Goal: Task Accomplishment & Management: Use online tool/utility

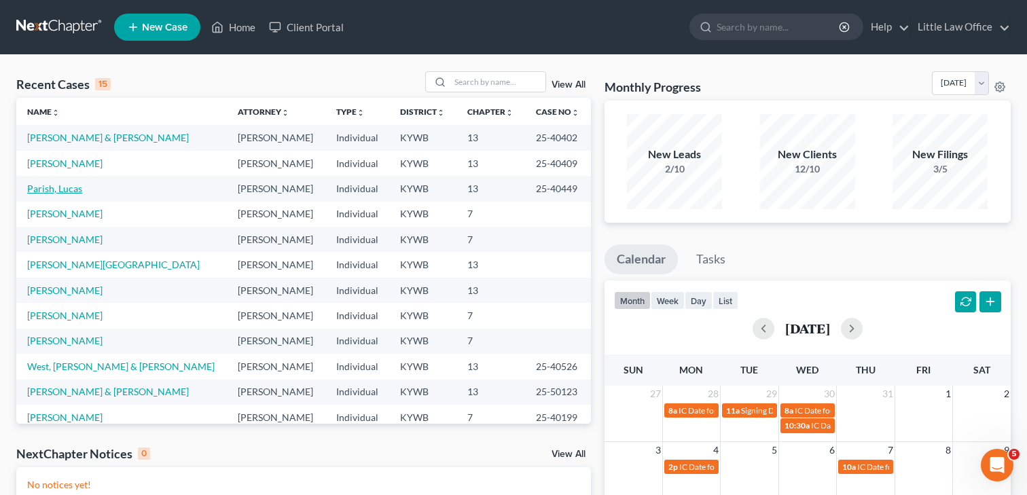
click at [54, 187] on link "Parish, Lucas" at bounding box center [54, 189] width 55 height 12
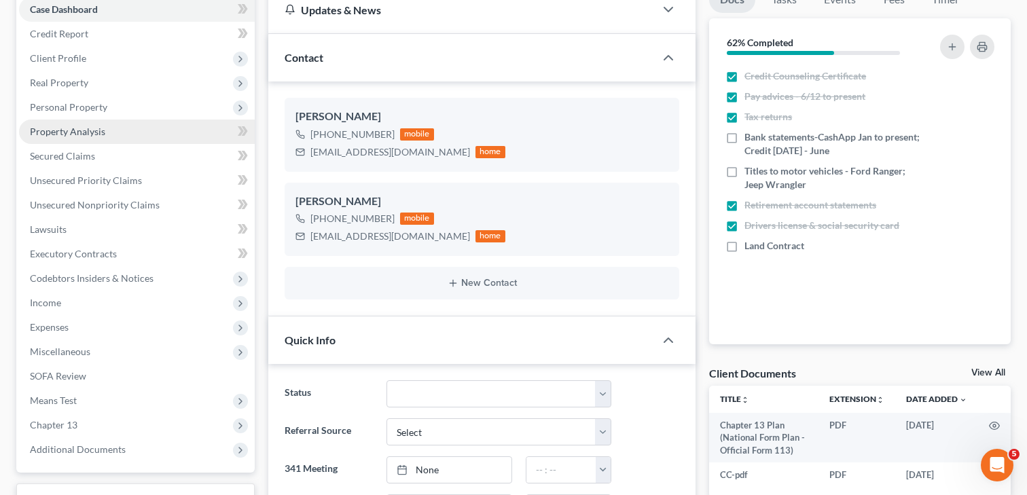
scroll to position [143, 0]
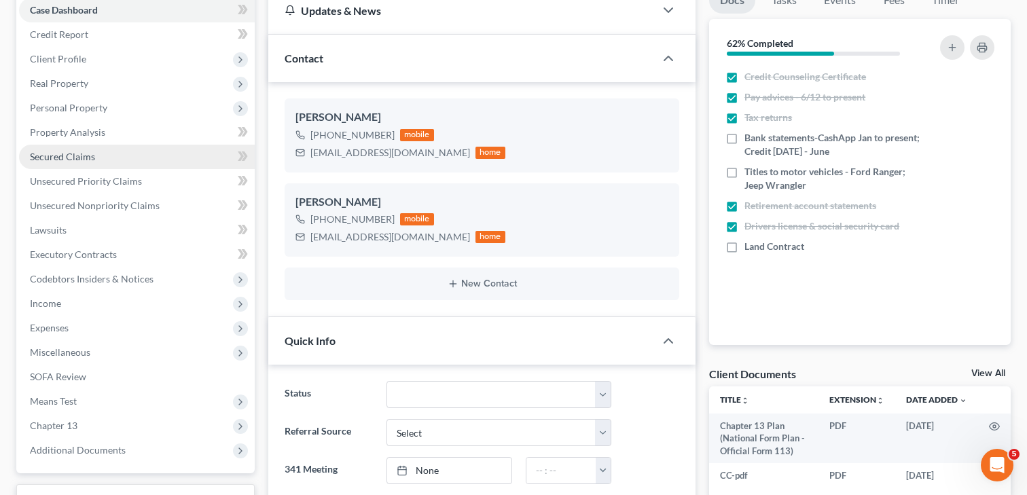
click at [90, 157] on span "Secured Claims" at bounding box center [62, 157] width 65 height 12
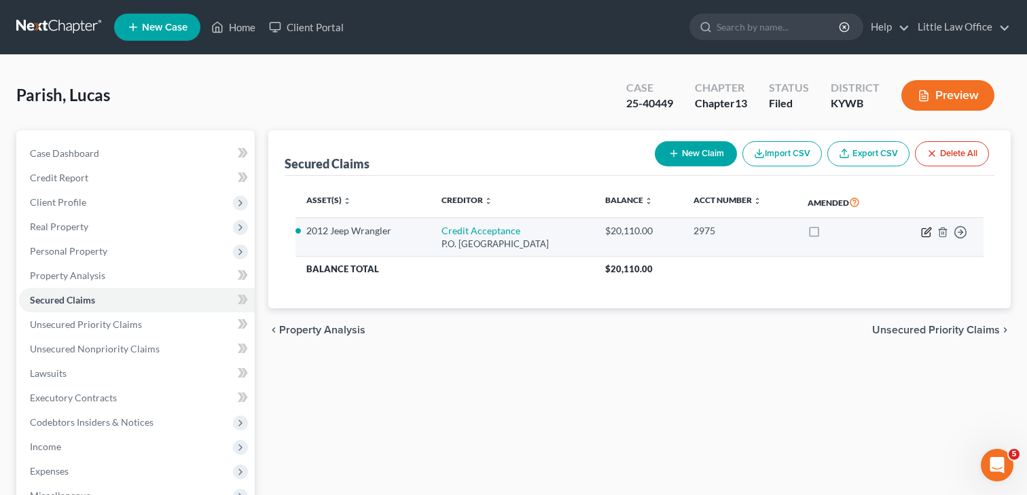
click at [925, 233] on icon "button" at bounding box center [927, 231] width 6 height 6
select select "23"
select select "0"
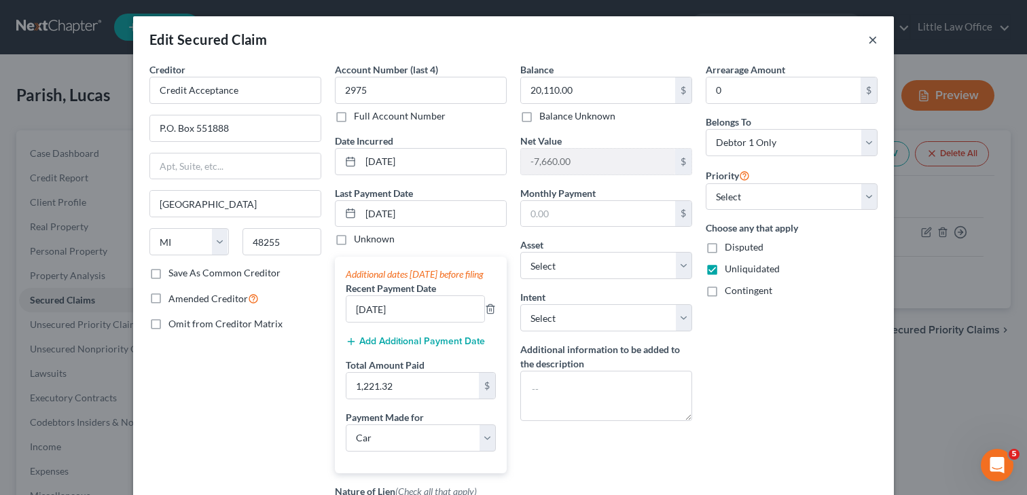
click at [871, 37] on button "×" at bounding box center [873, 39] width 10 height 16
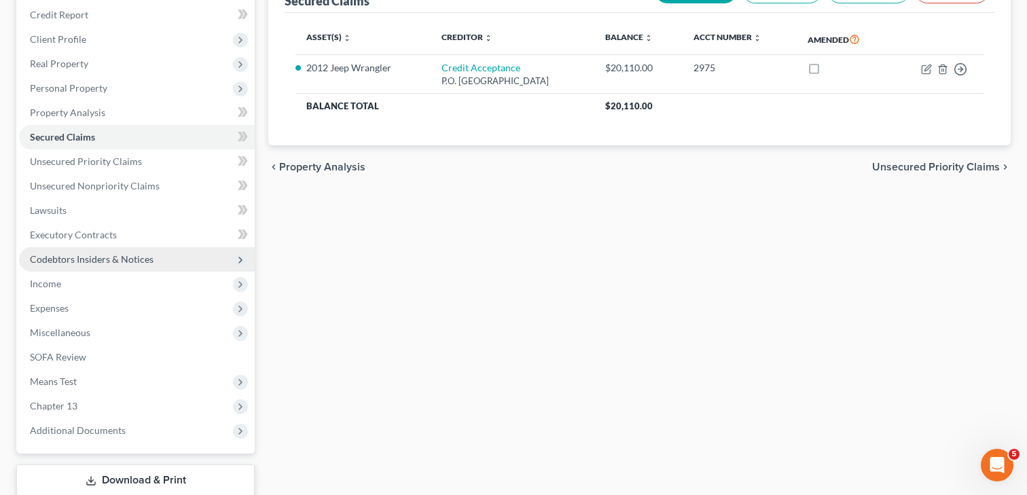
scroll to position [182, 0]
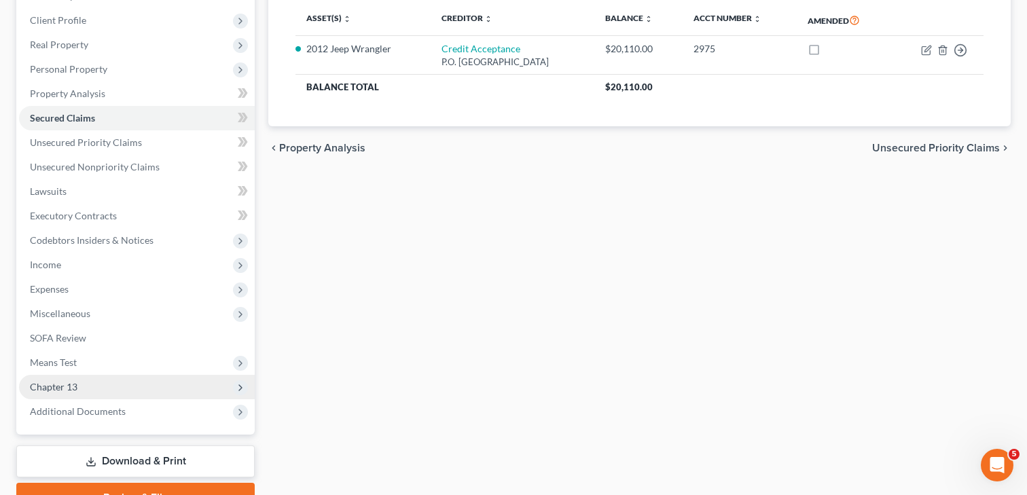
click at [75, 390] on span "Chapter 13" at bounding box center [54, 387] width 48 height 12
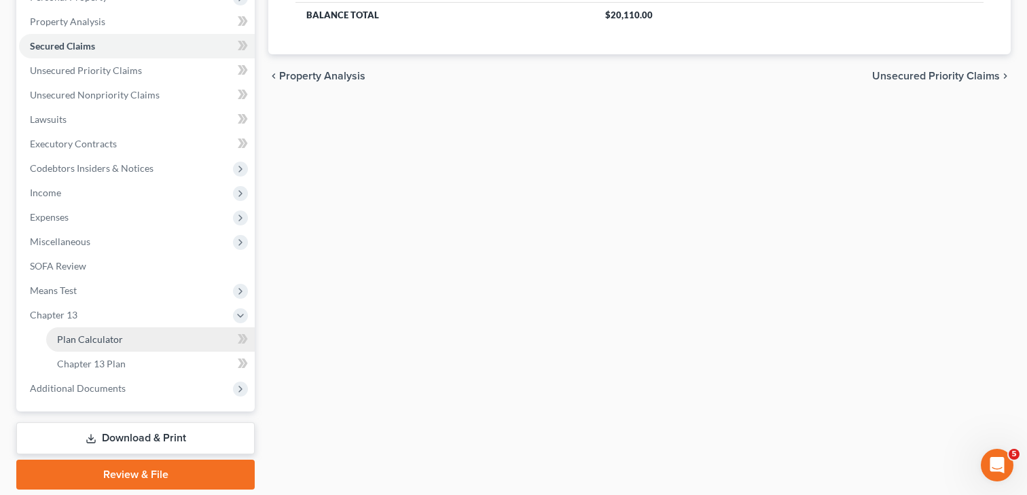
click at [84, 342] on span "Plan Calculator" at bounding box center [90, 340] width 66 height 12
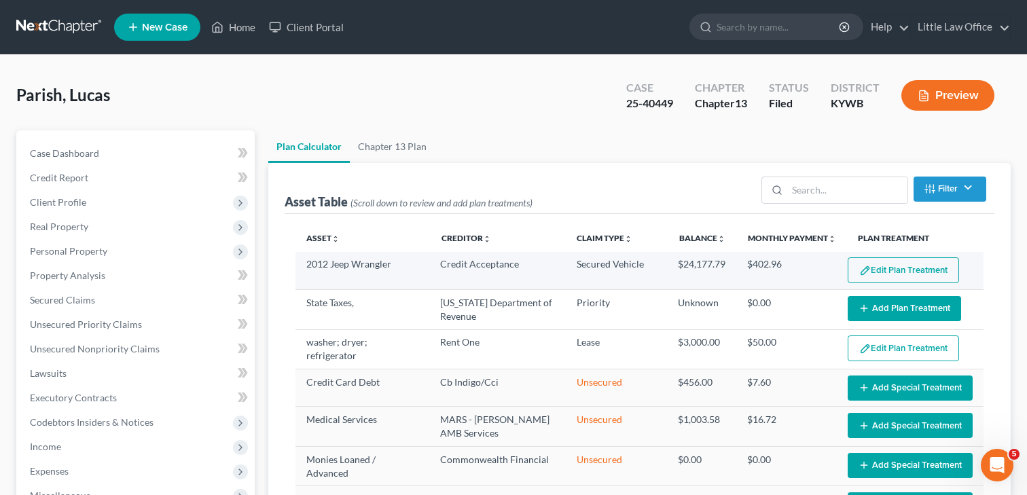
select select "59"
click at [873, 266] on button "Edit Plan Treatment" at bounding box center [903, 270] width 111 height 26
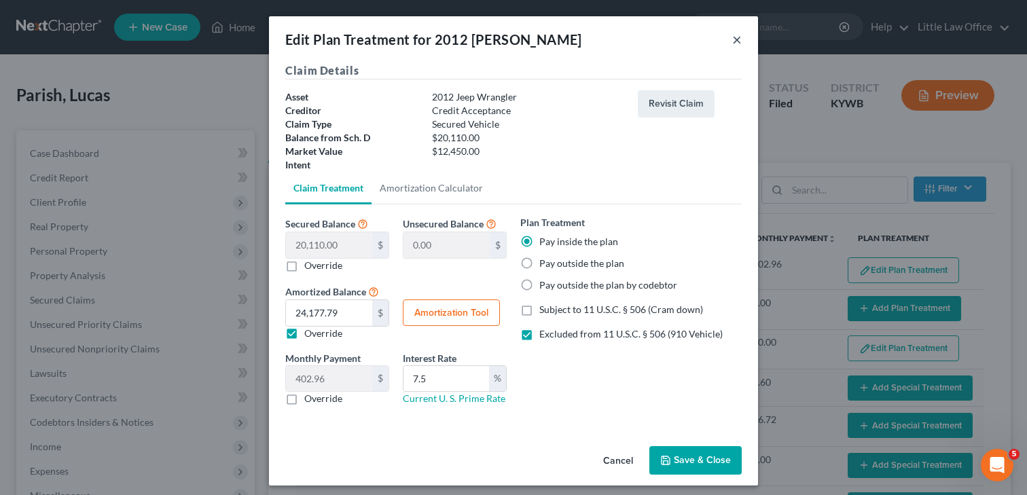
click at [734, 37] on button "×" at bounding box center [737, 39] width 10 height 16
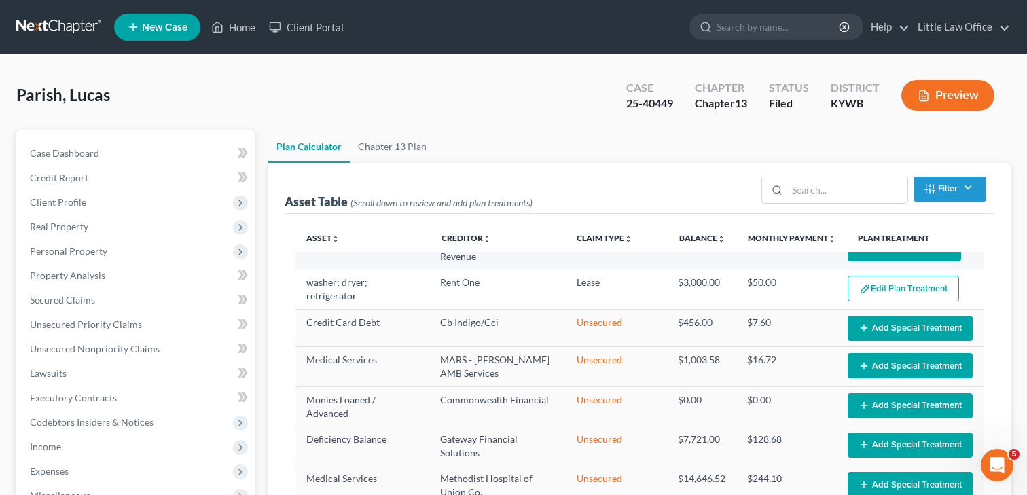
scroll to position [62, 0]
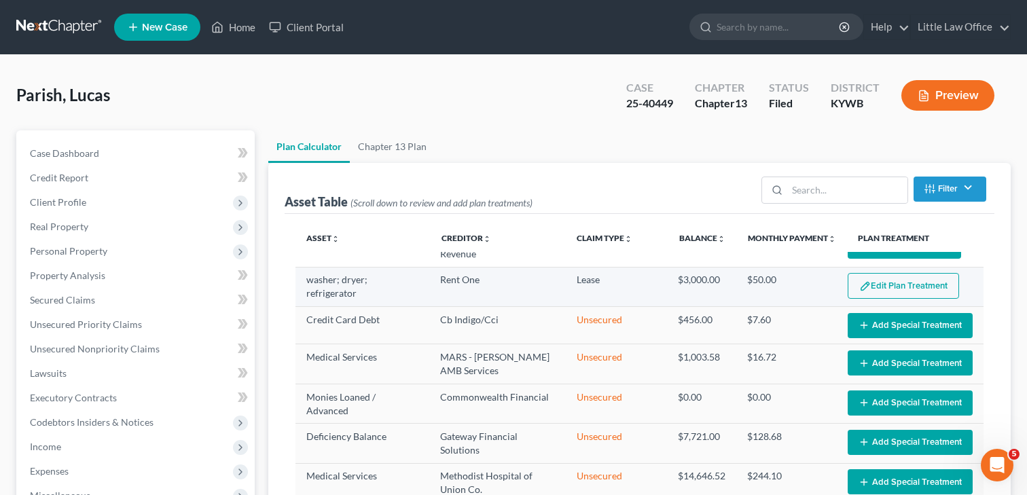
click at [920, 284] on button "Edit Plan Treatment" at bounding box center [903, 286] width 111 height 26
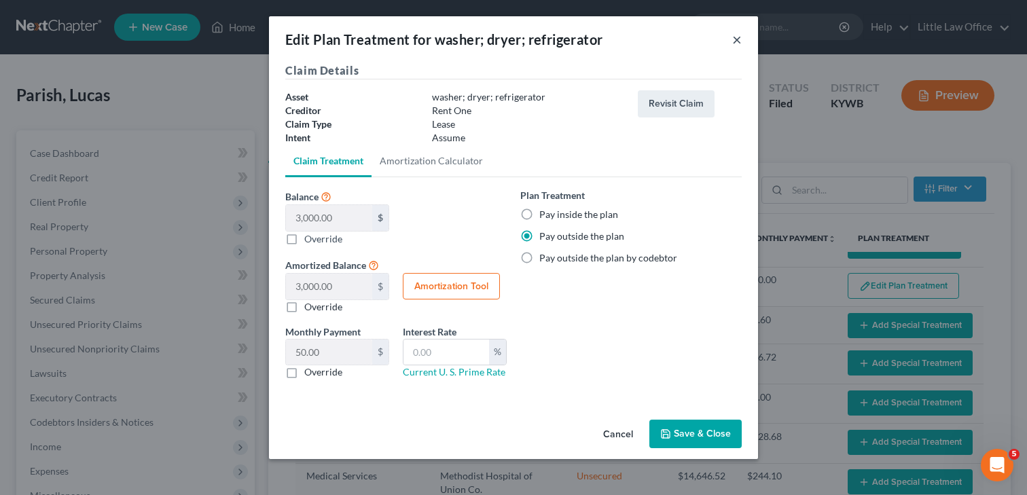
click at [739, 37] on button "×" at bounding box center [737, 39] width 10 height 16
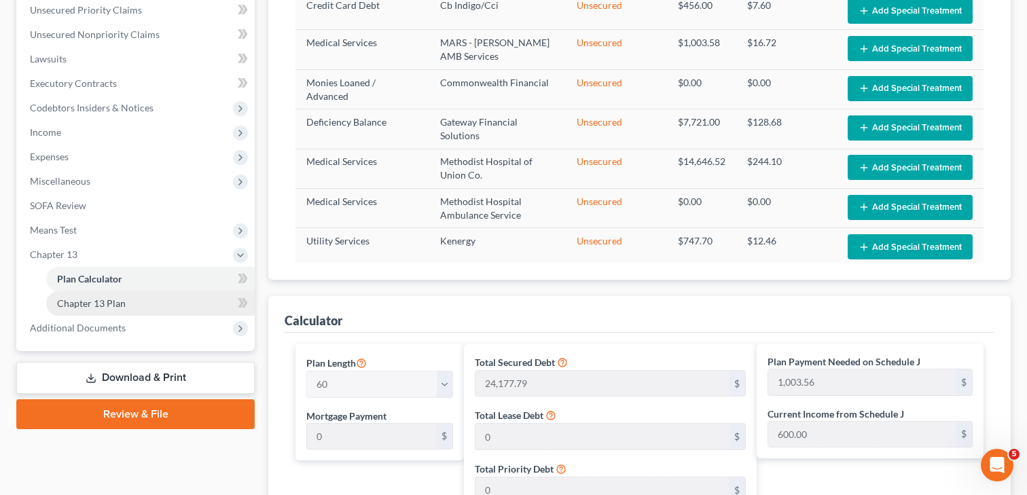
click at [140, 308] on link "Chapter 13 Plan" at bounding box center [150, 303] width 209 height 24
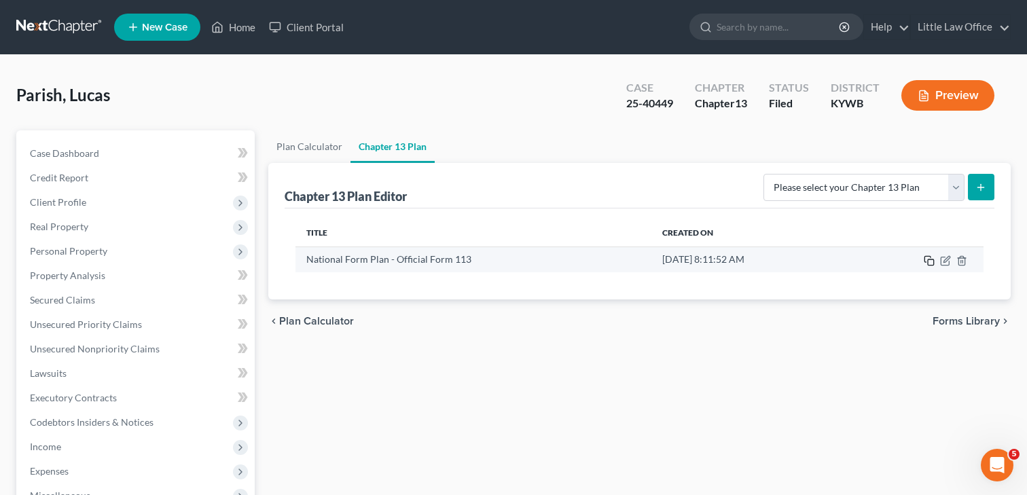
click at [926, 258] on icon "button" at bounding box center [929, 260] width 11 height 11
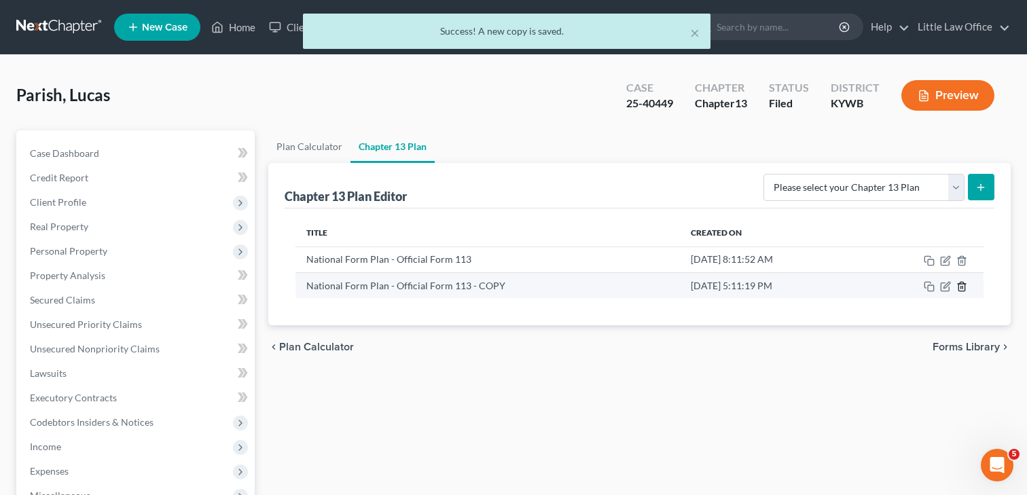
click at [963, 285] on icon "button" at bounding box center [961, 286] width 11 height 11
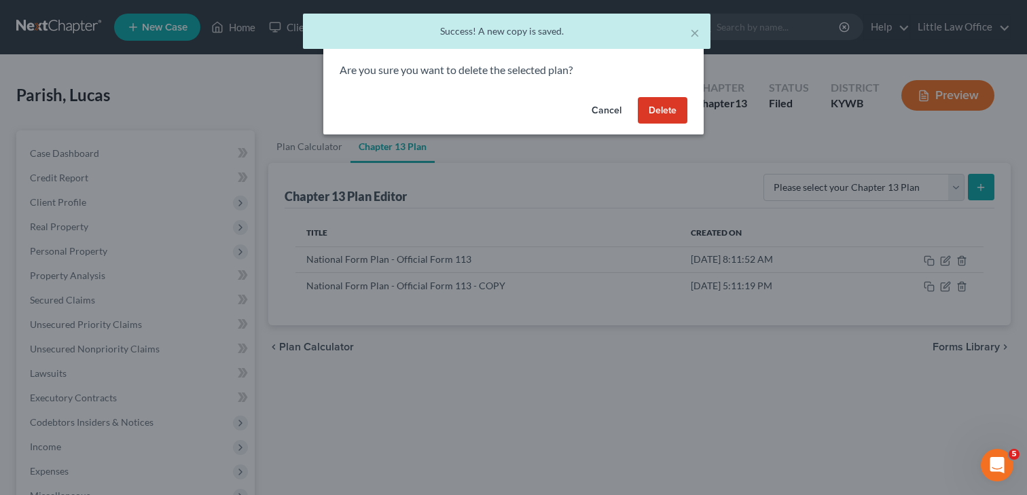
click at [664, 119] on button "Delete" at bounding box center [663, 110] width 50 height 27
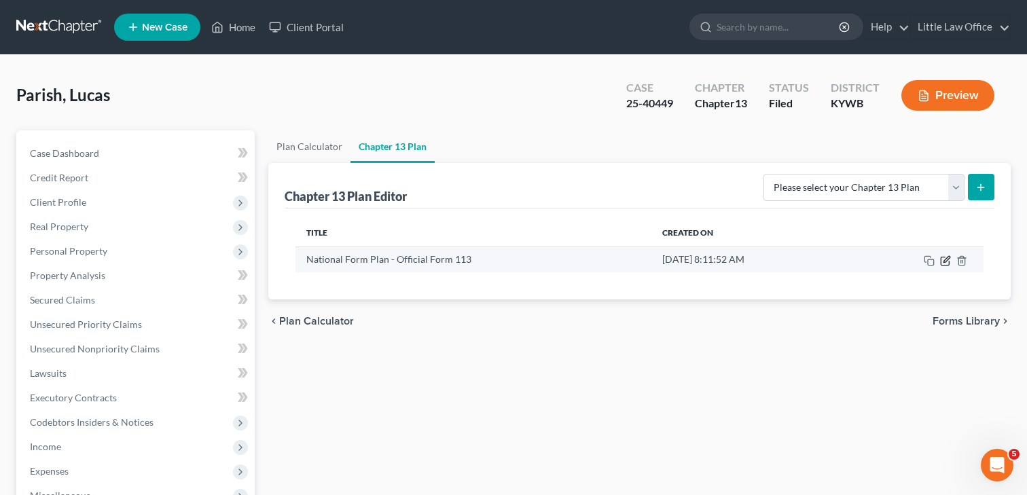
click at [944, 259] on icon "button" at bounding box center [946, 259] width 6 height 6
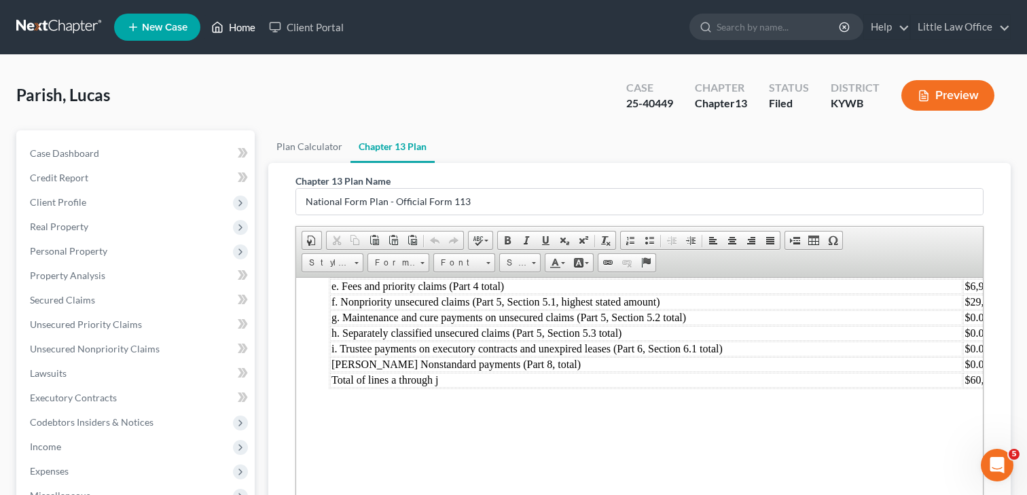
click at [238, 33] on link "Home" at bounding box center [233, 27] width 58 height 24
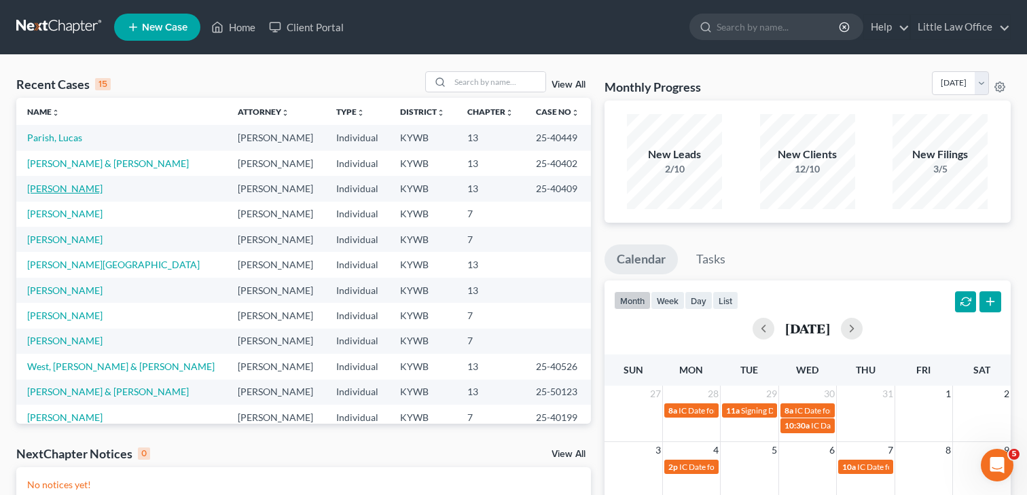
click at [80, 190] on link "[PERSON_NAME]" at bounding box center [64, 189] width 75 height 12
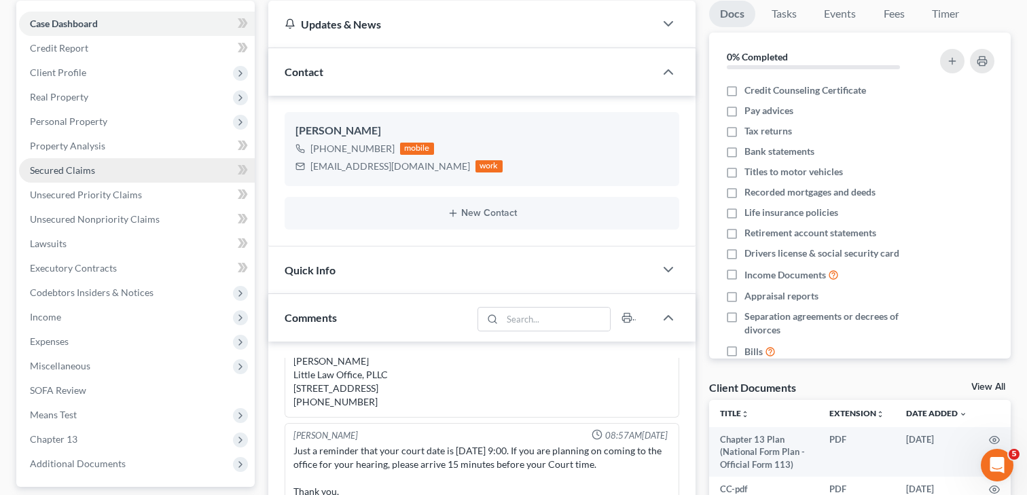
scroll to position [110, 0]
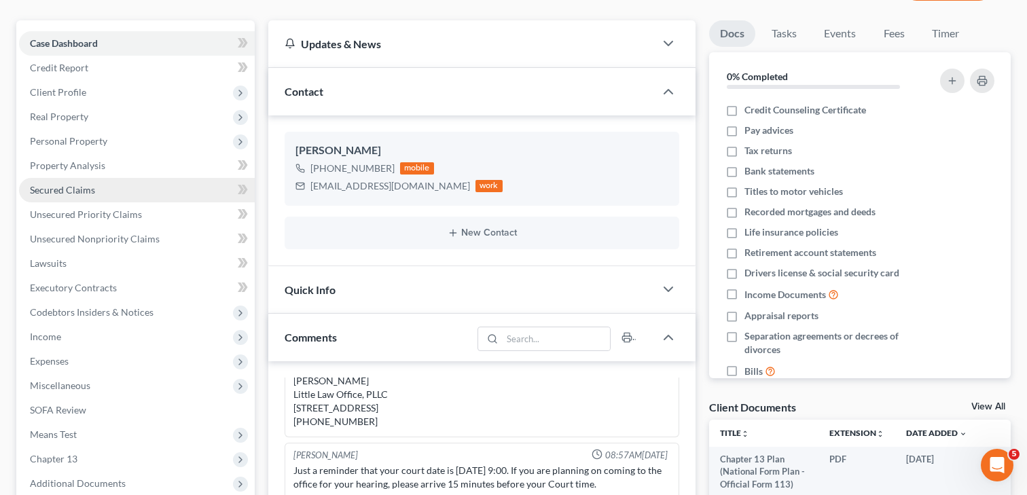
click at [88, 188] on span "Secured Claims" at bounding box center [62, 190] width 65 height 12
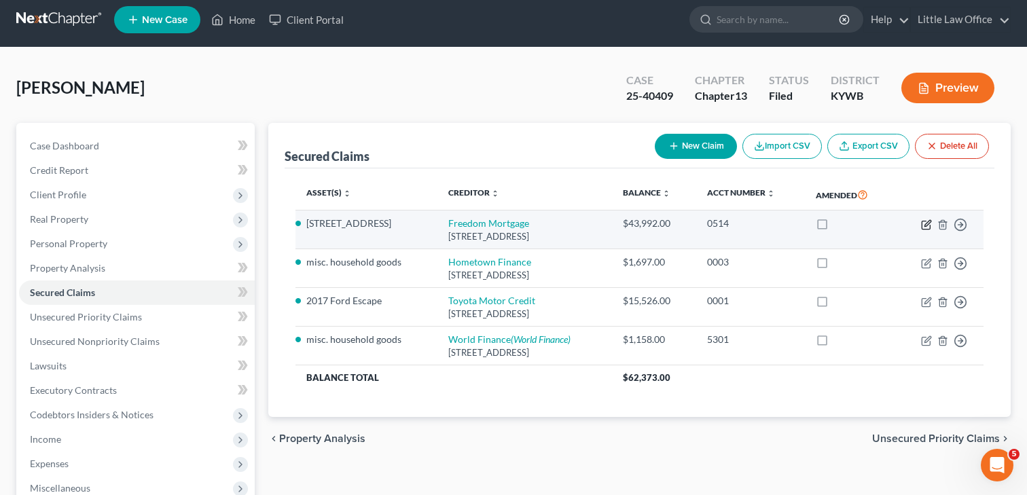
scroll to position [10, 0]
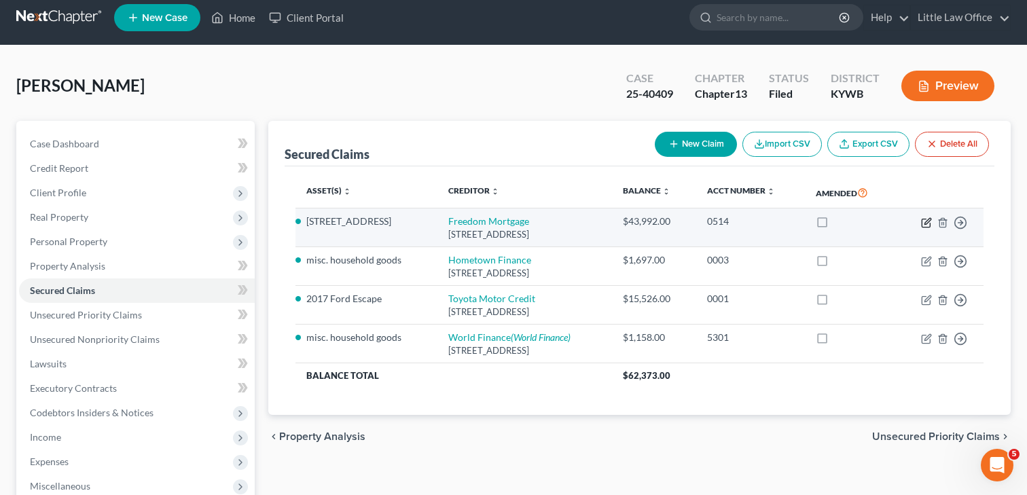
click at [926, 231] on td "Move to E Move to F Move to G Move to Notice Only" at bounding box center [939, 228] width 89 height 39
click at [926, 220] on icon "button" at bounding box center [927, 221] width 6 height 6
select select "14"
select select "3"
select select "2"
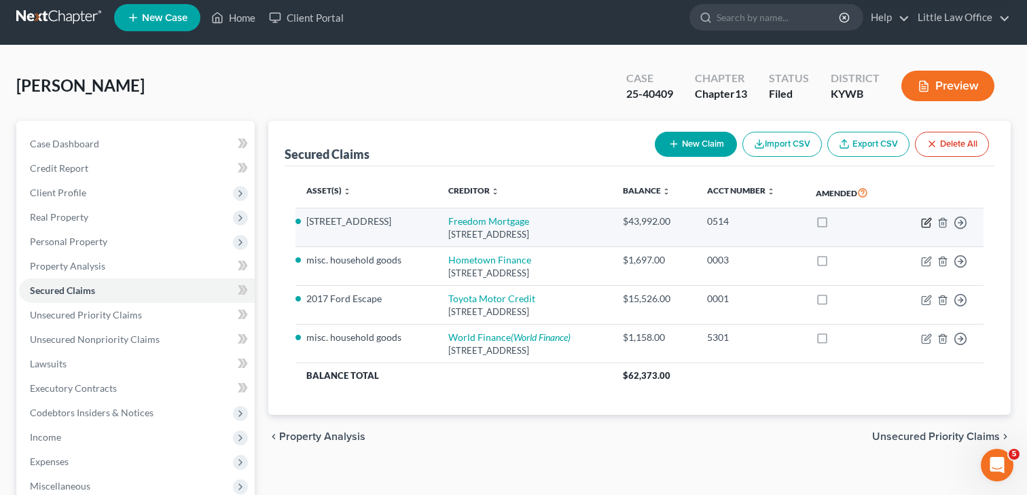
select select "0"
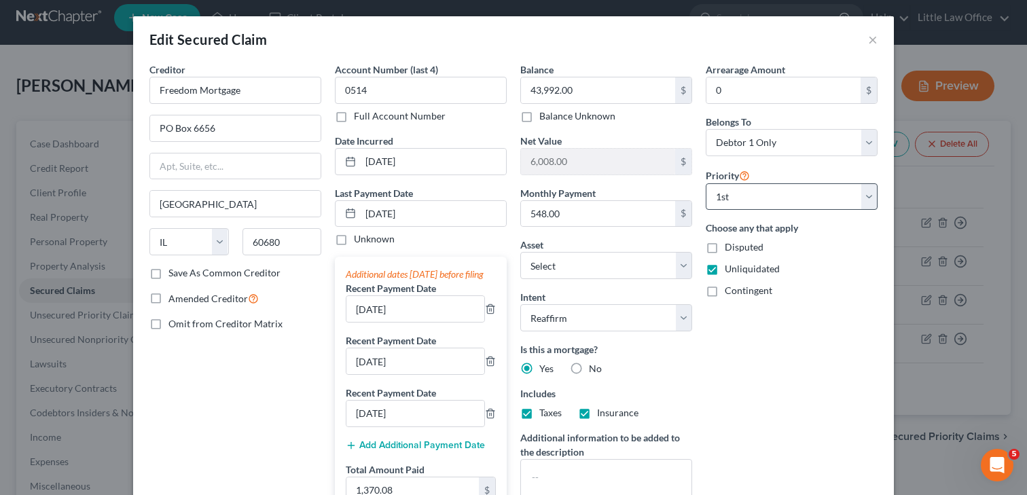
scroll to position [7, 0]
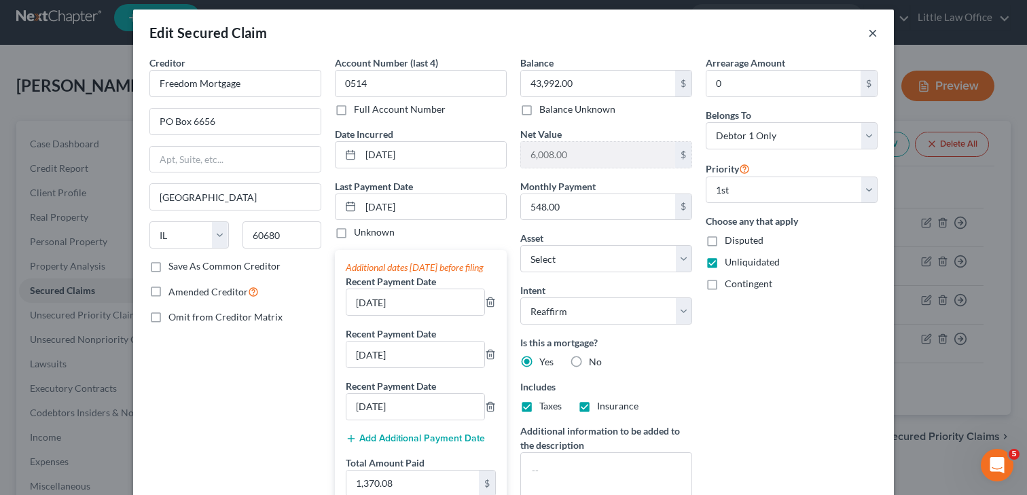
click at [870, 29] on button "×" at bounding box center [873, 32] width 10 height 16
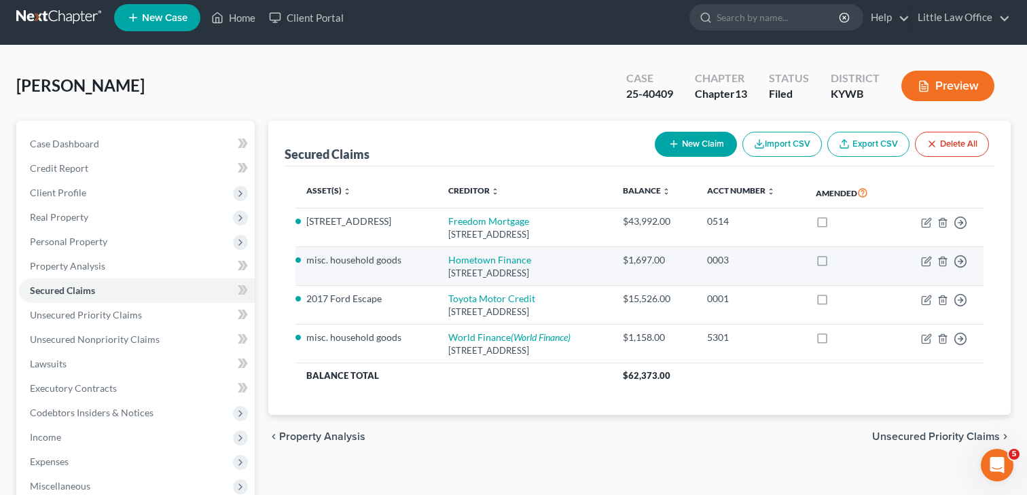
scroll to position [9, 0]
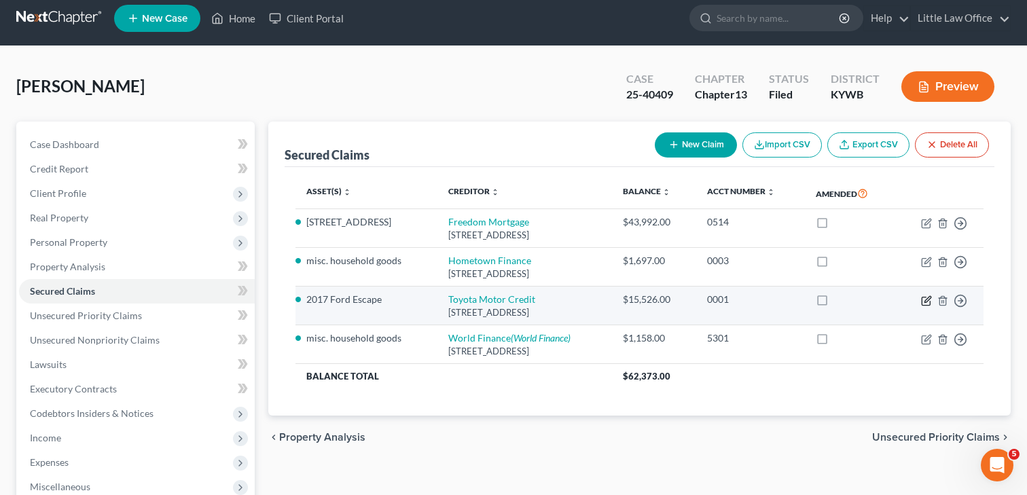
click at [927, 300] on icon "button" at bounding box center [927, 299] width 6 height 6
select select "3"
select select "0"
select select "2"
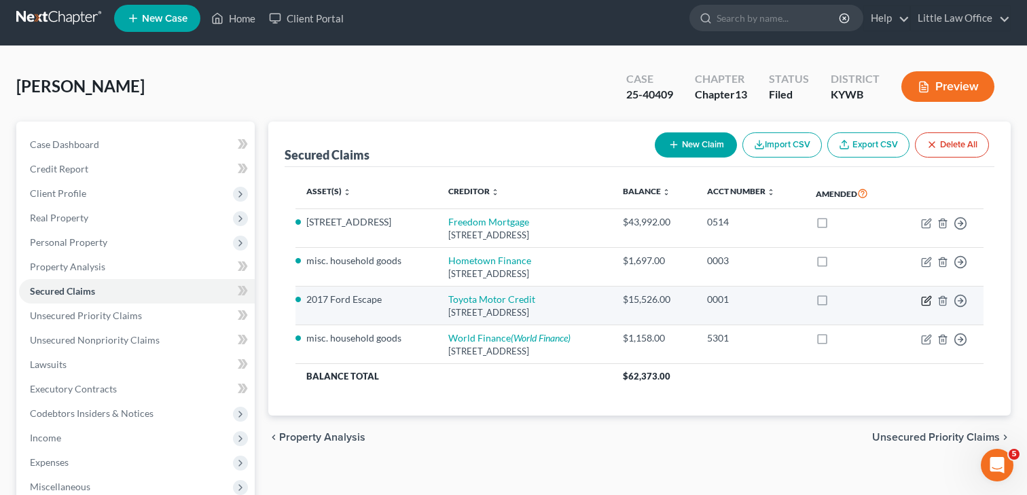
select select "0"
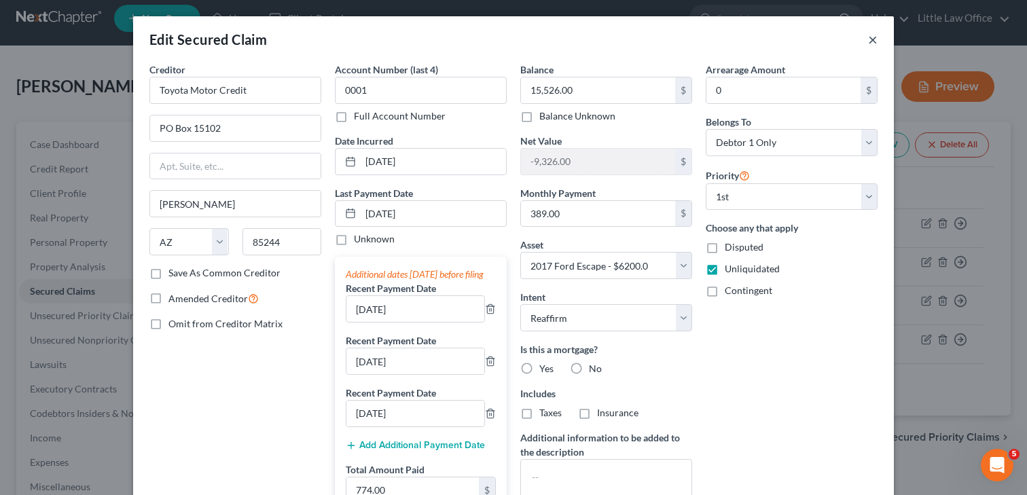
click at [869, 35] on button "×" at bounding box center [873, 39] width 10 height 16
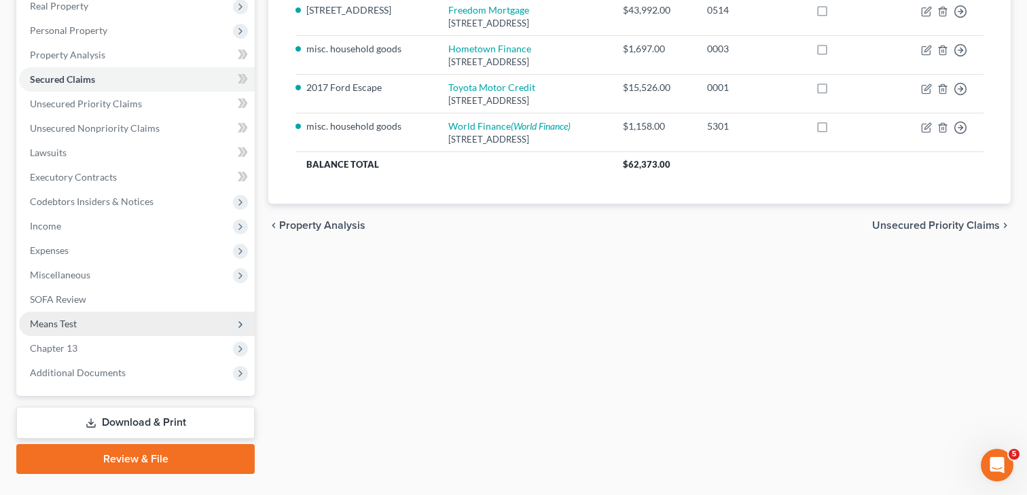
scroll to position [240, 0]
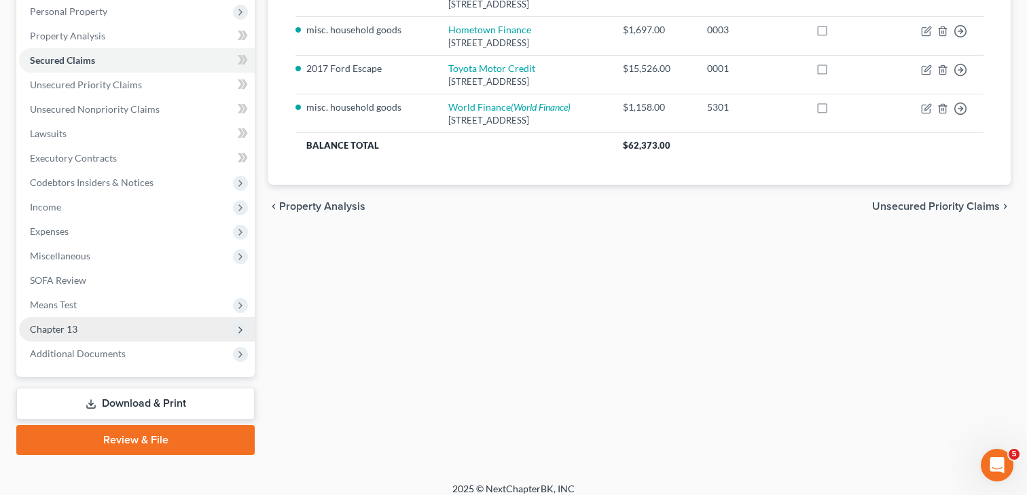
click at [65, 325] on span "Chapter 13" at bounding box center [54, 329] width 48 height 12
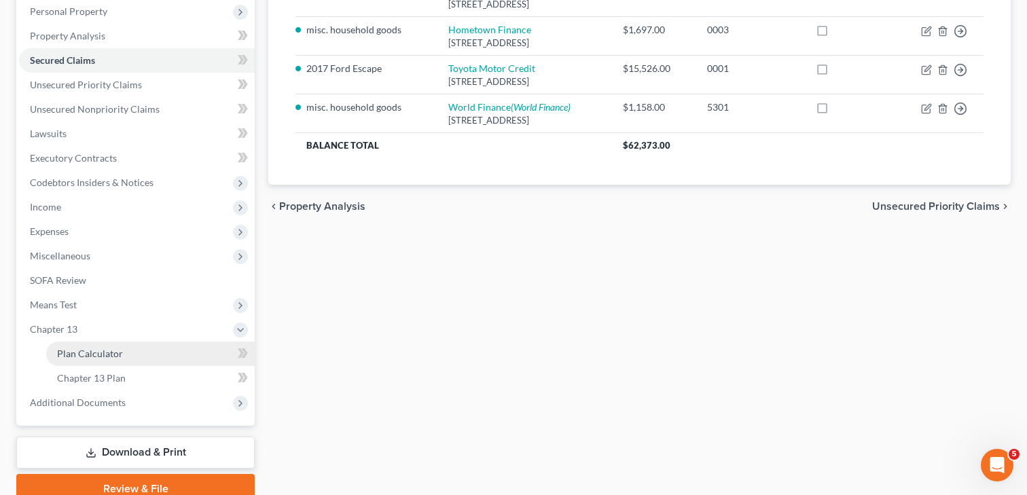
click at [103, 349] on span "Plan Calculator" at bounding box center [90, 354] width 66 height 12
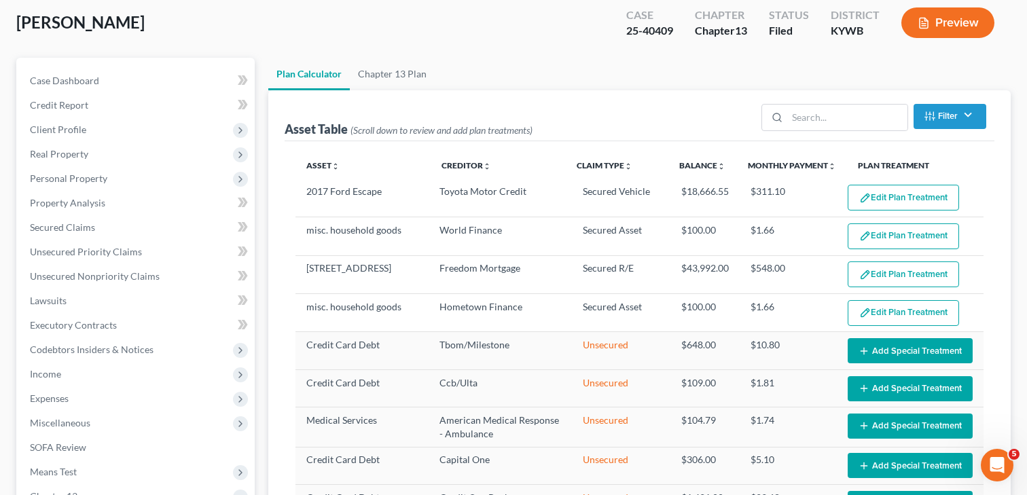
scroll to position [86, 0]
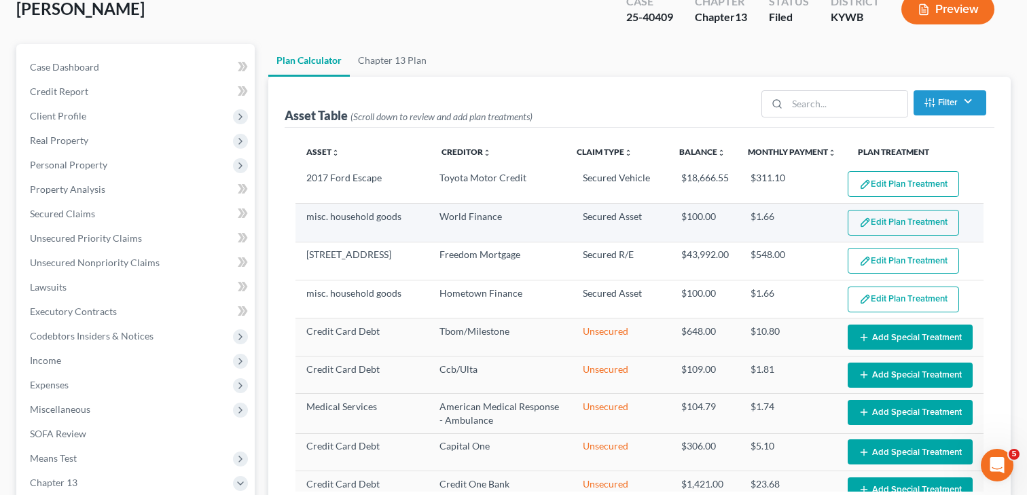
select select "59"
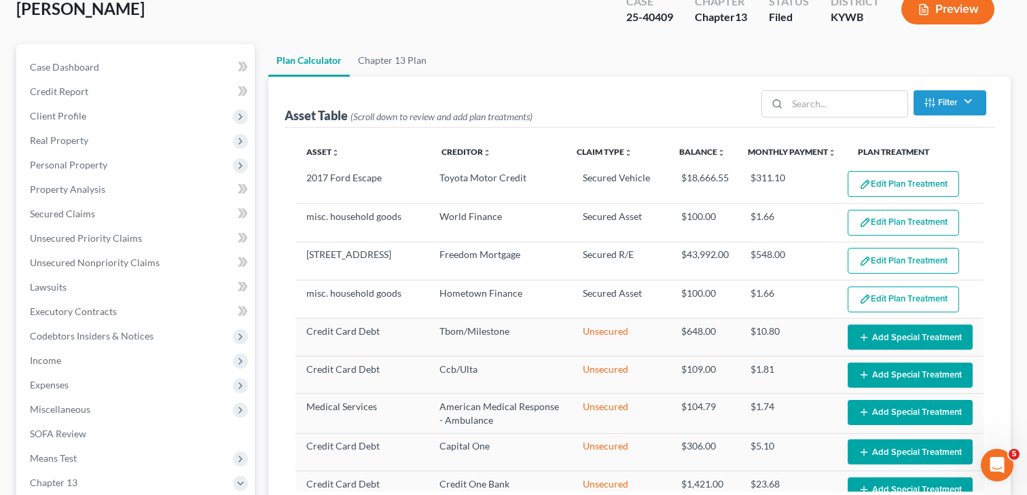
click at [933, 186] on button "Edit Plan Treatment" at bounding box center [903, 184] width 111 height 26
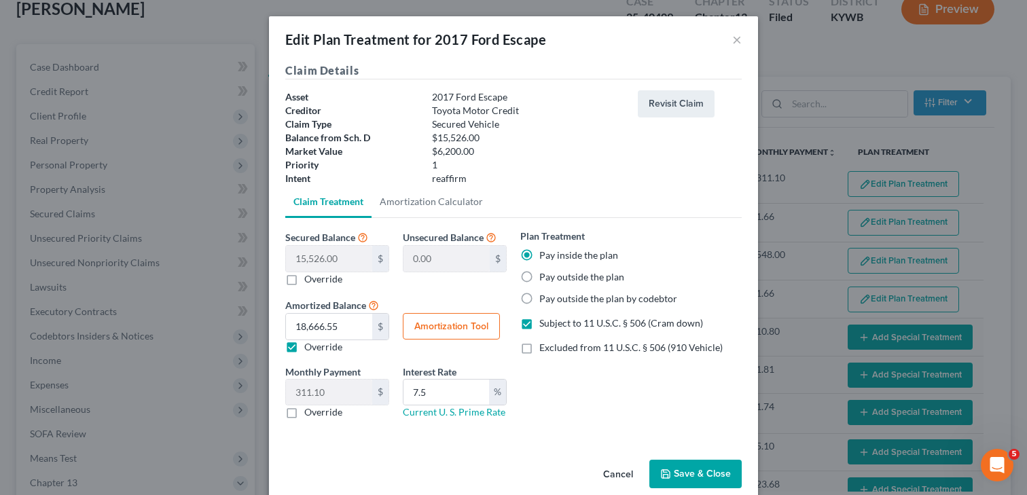
scroll to position [3, 0]
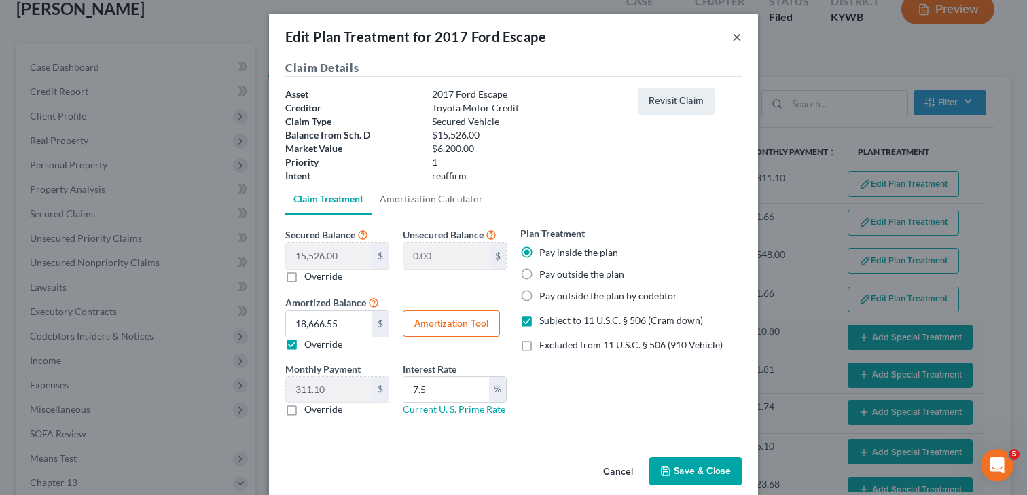
click at [740, 41] on button "×" at bounding box center [737, 37] width 10 height 16
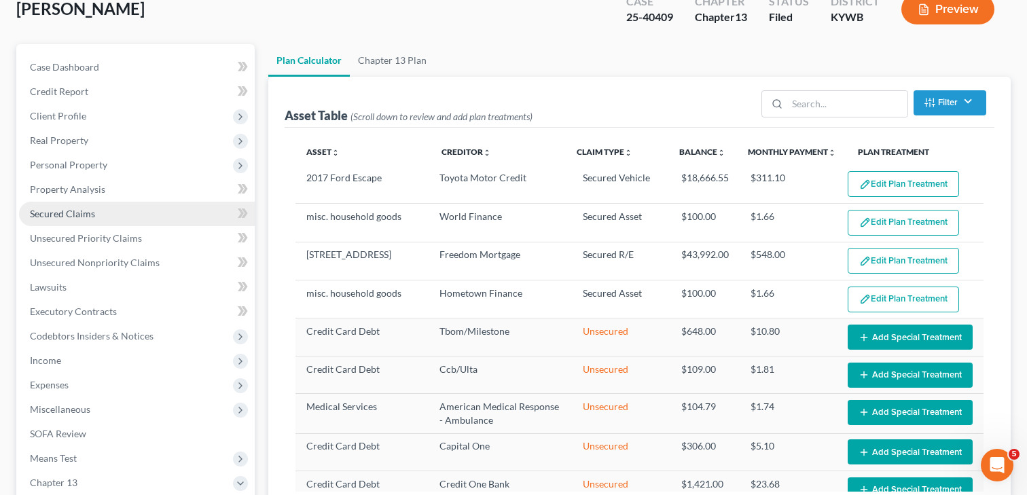
click at [96, 219] on link "Secured Claims" at bounding box center [137, 214] width 236 height 24
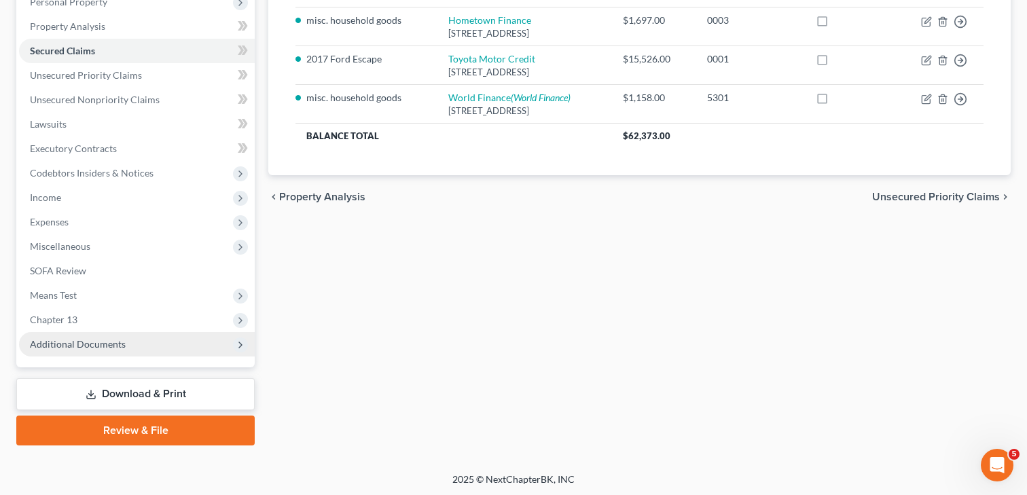
scroll to position [250, 0]
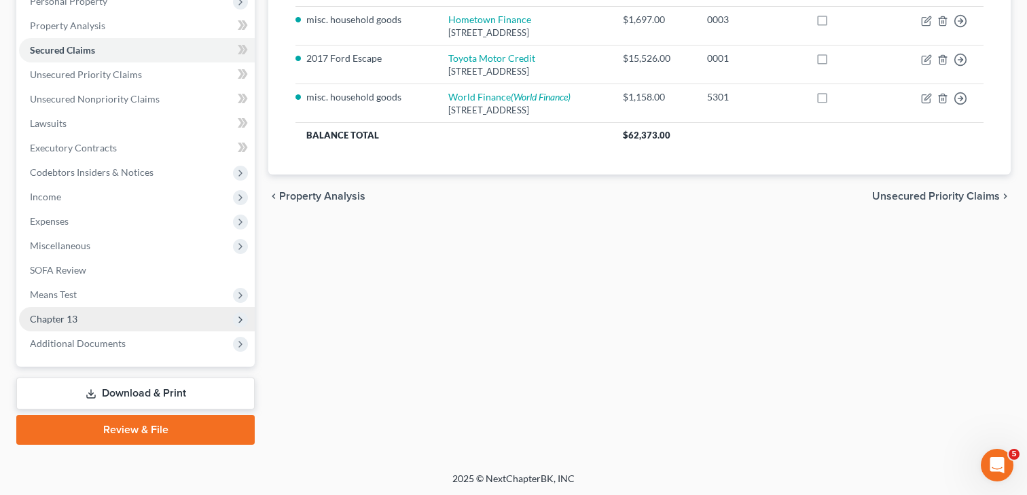
click at [82, 315] on span "Chapter 13" at bounding box center [137, 319] width 236 height 24
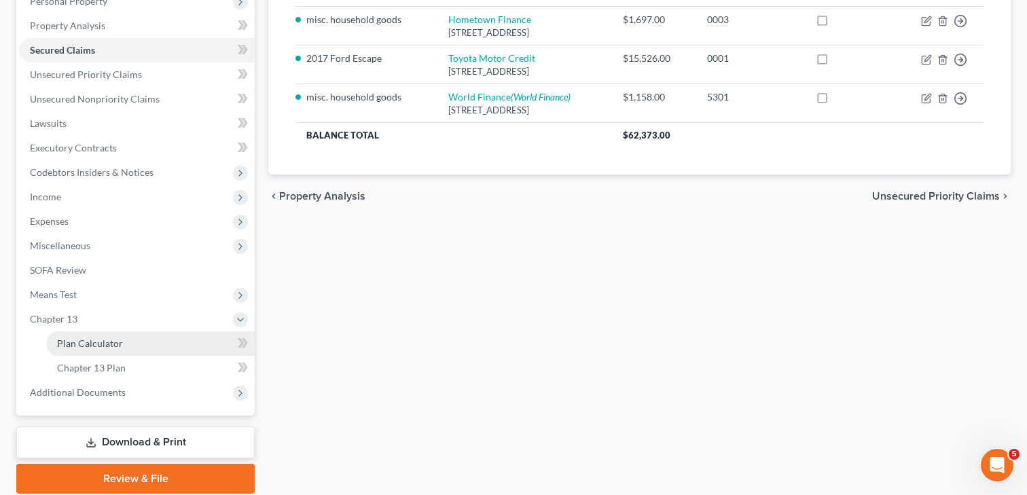
click at [90, 344] on span "Plan Calculator" at bounding box center [90, 344] width 66 height 12
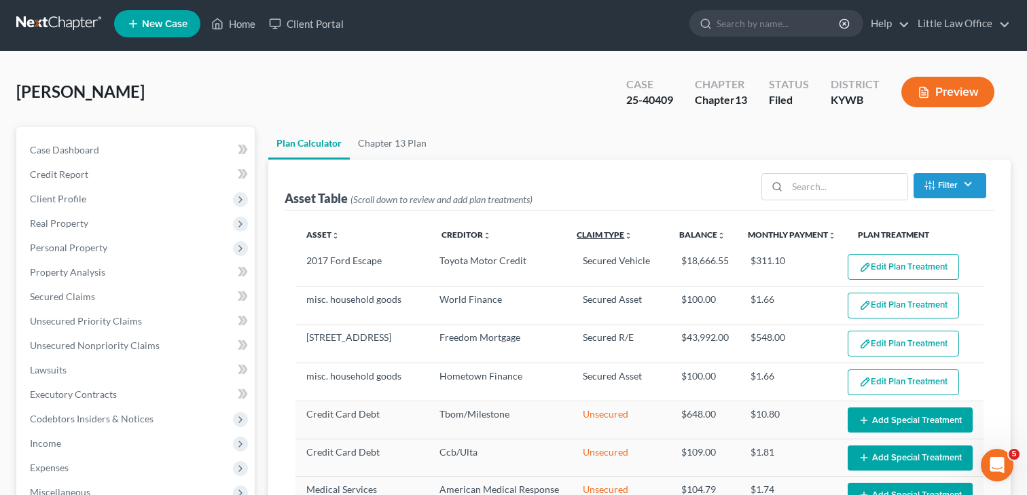
scroll to position [5, 0]
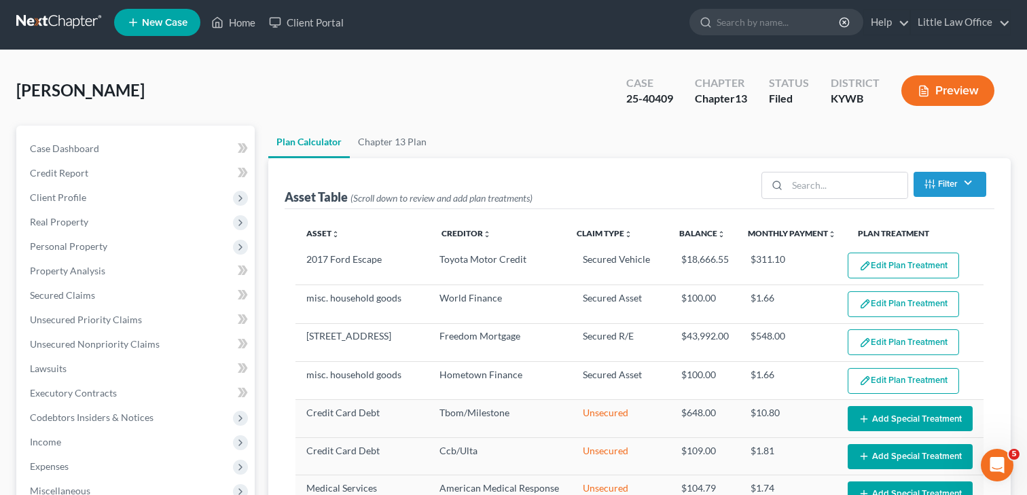
select select "59"
click at [94, 298] on link "Secured Claims" at bounding box center [137, 295] width 236 height 24
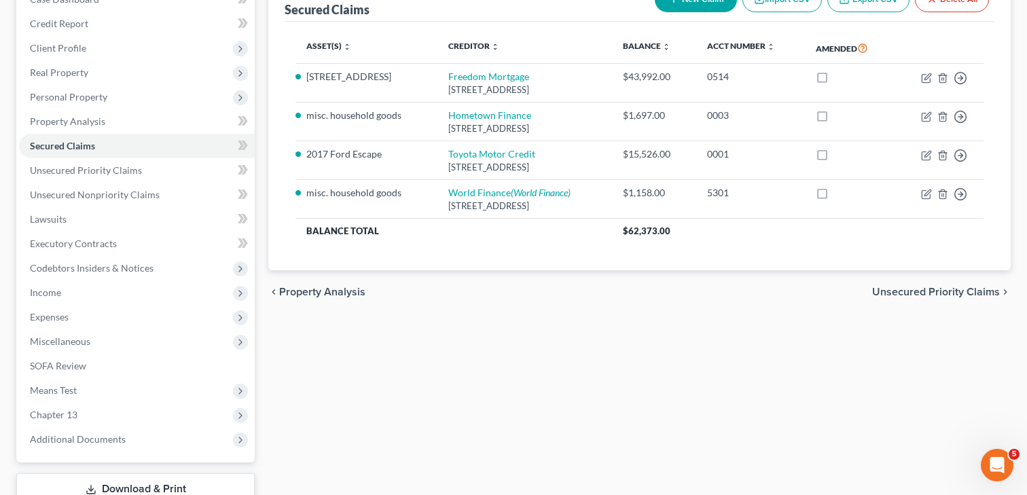
scroll to position [205, 0]
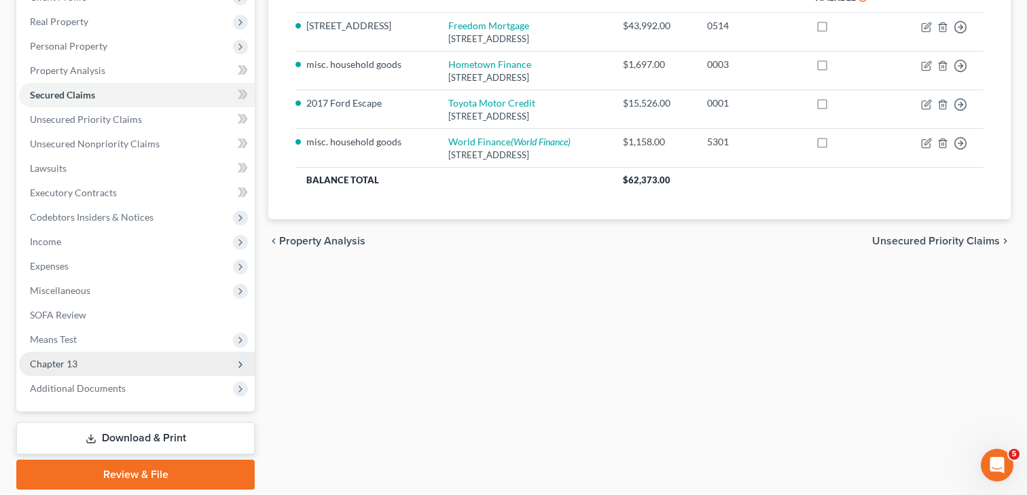
click at [82, 357] on span "Chapter 13" at bounding box center [137, 364] width 236 height 24
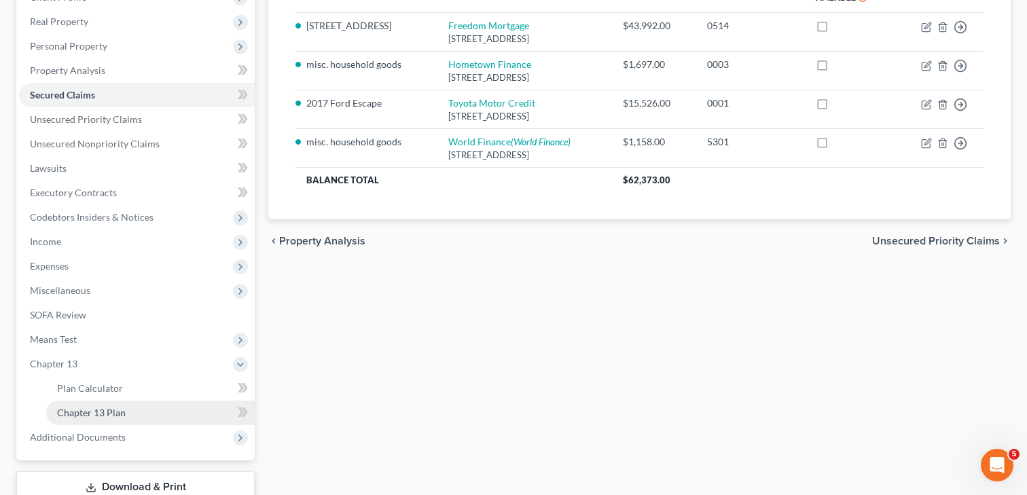
click at [99, 412] on span "Chapter 13 Plan" at bounding box center [91, 413] width 69 height 12
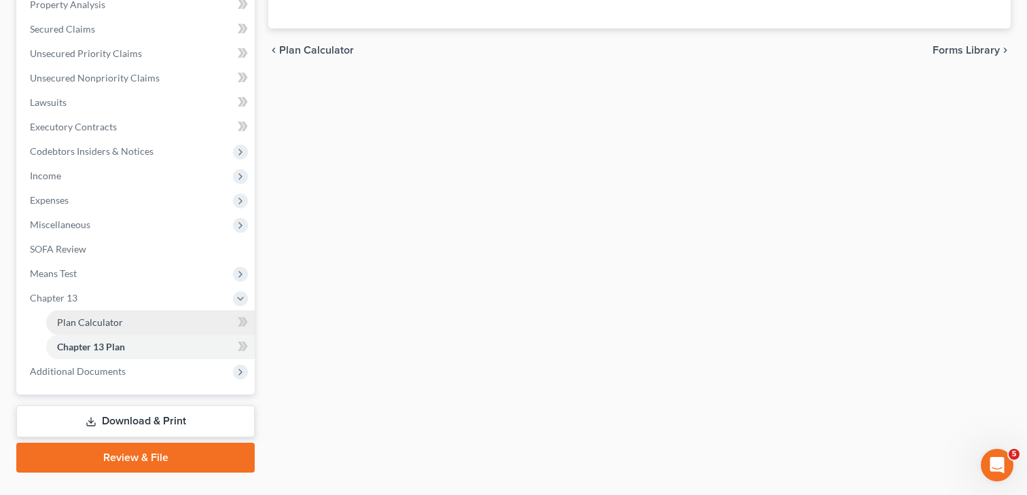
click at [113, 325] on span "Plan Calculator" at bounding box center [90, 323] width 66 height 12
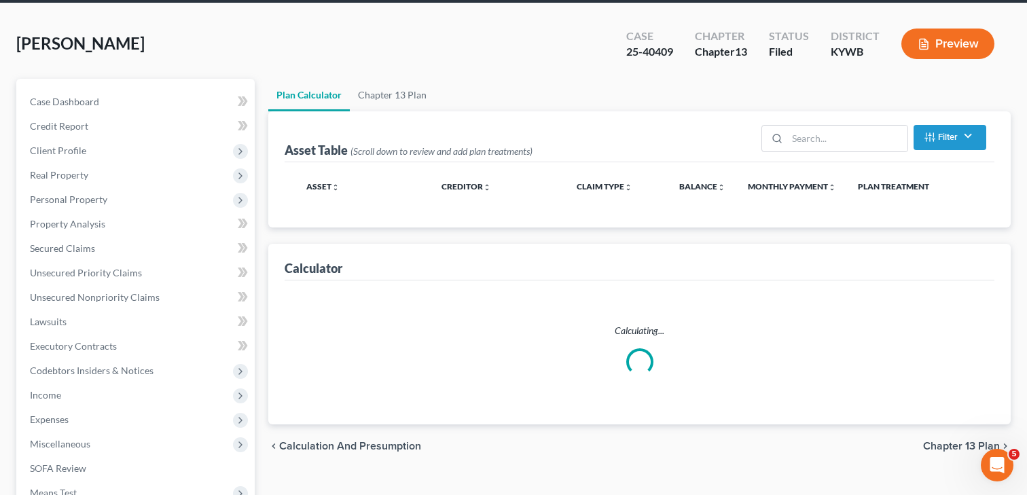
scroll to position [50, 0]
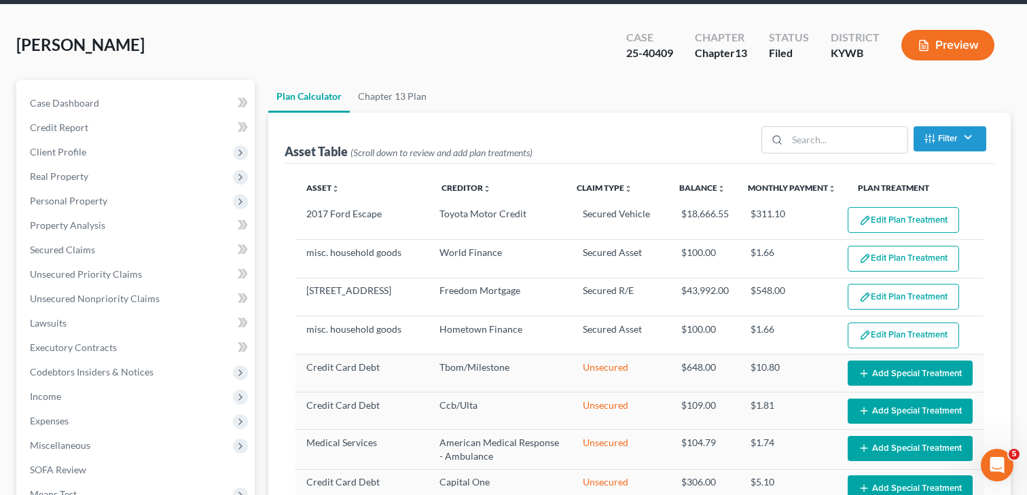
select select "59"
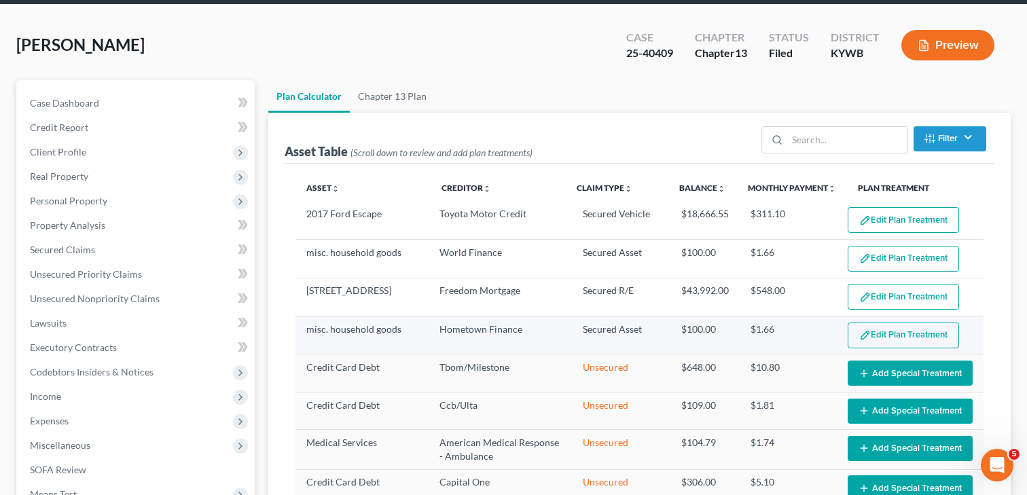
click at [929, 337] on button "Edit Plan Treatment" at bounding box center [903, 336] width 111 height 26
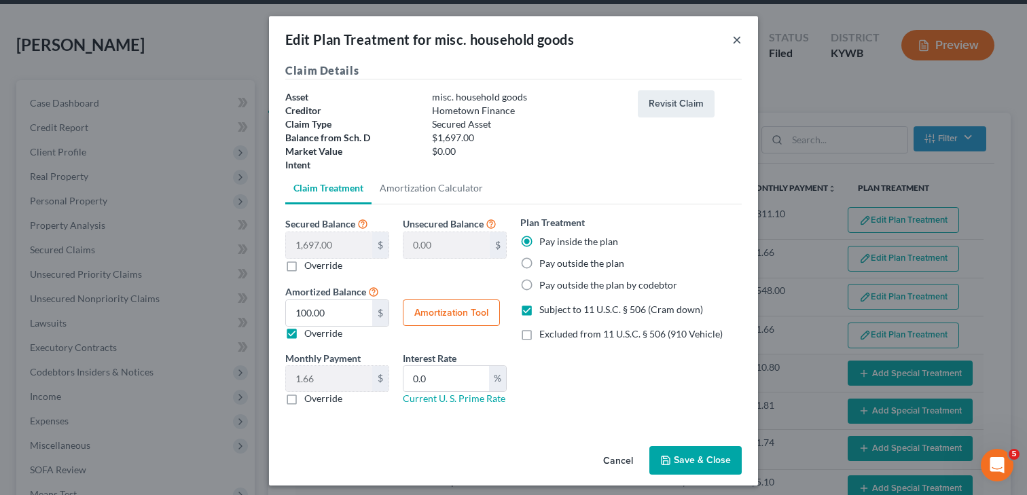
drag, startPoint x: 735, startPoint y: 40, endPoint x: 528, endPoint y: 1, distance: 210.1
click at [735, 40] on button "×" at bounding box center [737, 39] width 10 height 16
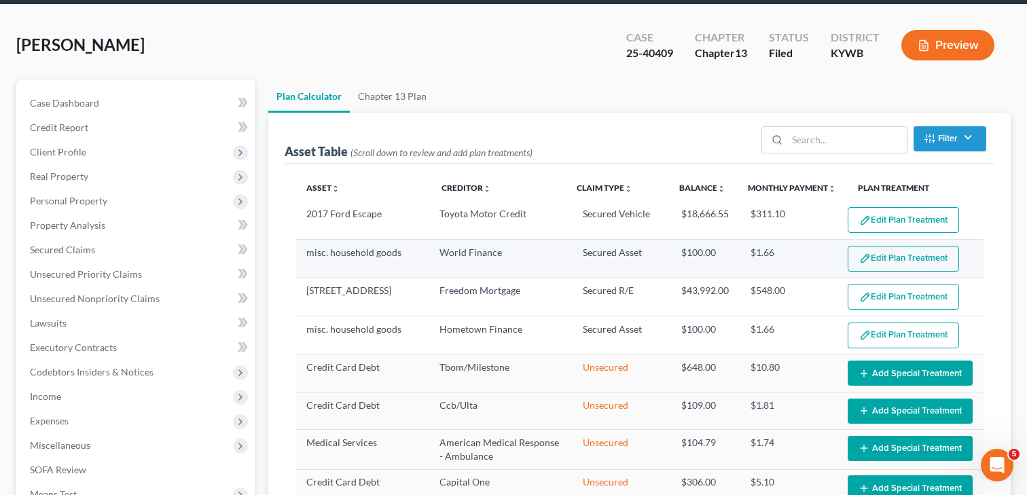
click at [916, 259] on button "Edit Plan Treatment" at bounding box center [903, 259] width 111 height 26
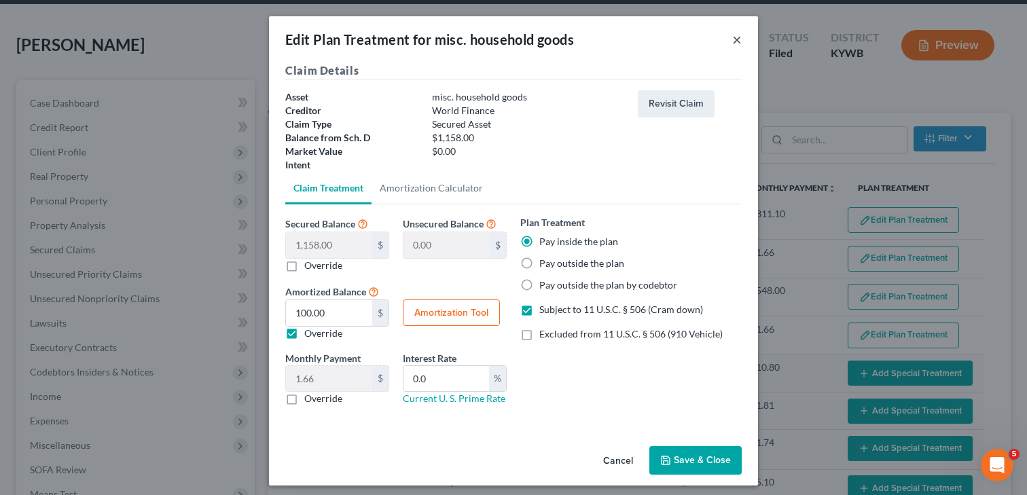
click at [738, 37] on button "×" at bounding box center [737, 39] width 10 height 16
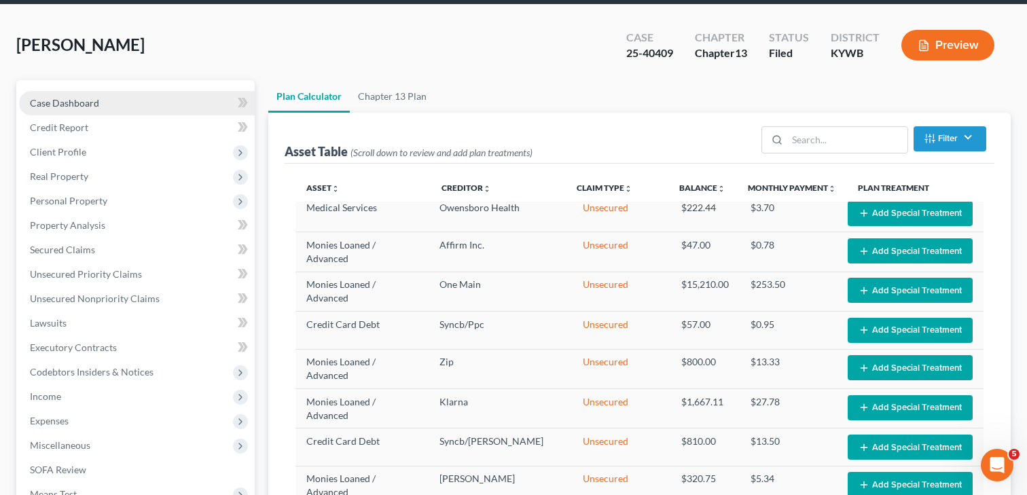
scroll to position [0, 0]
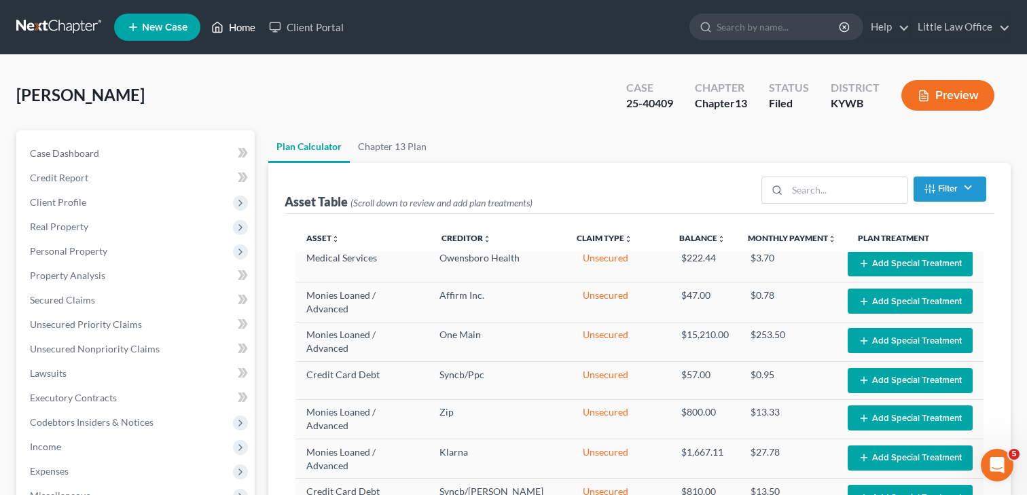
click at [236, 31] on link "Home" at bounding box center [233, 27] width 58 height 24
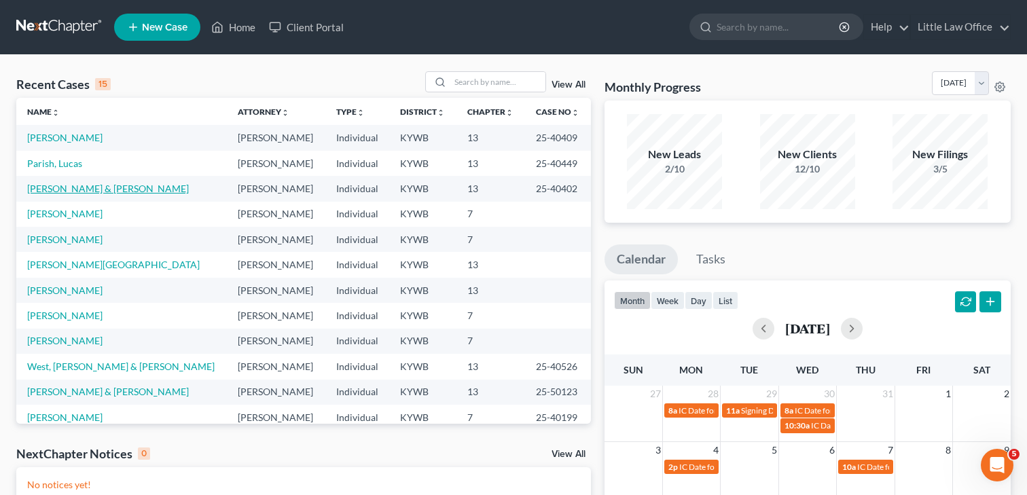
click at [89, 191] on link "[PERSON_NAME] & [PERSON_NAME]" at bounding box center [108, 189] width 162 height 12
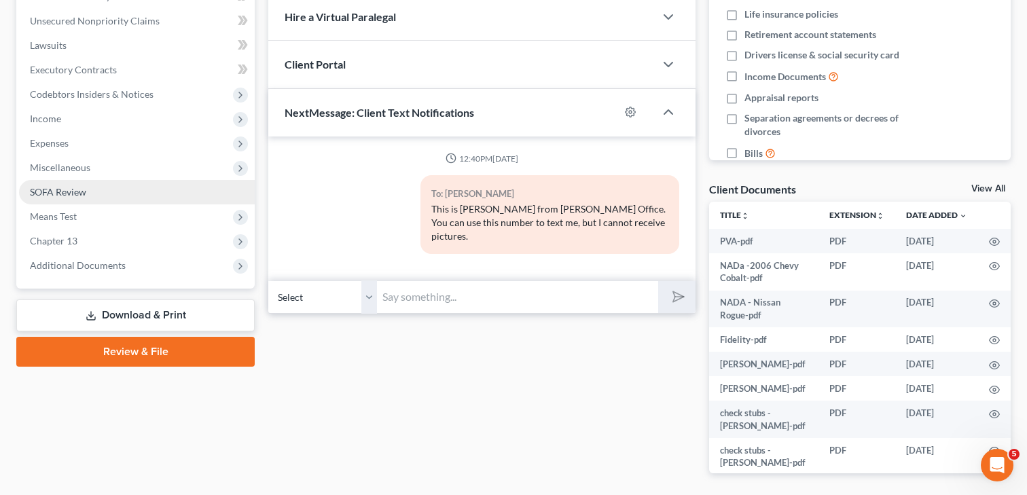
scroll to position [329, 0]
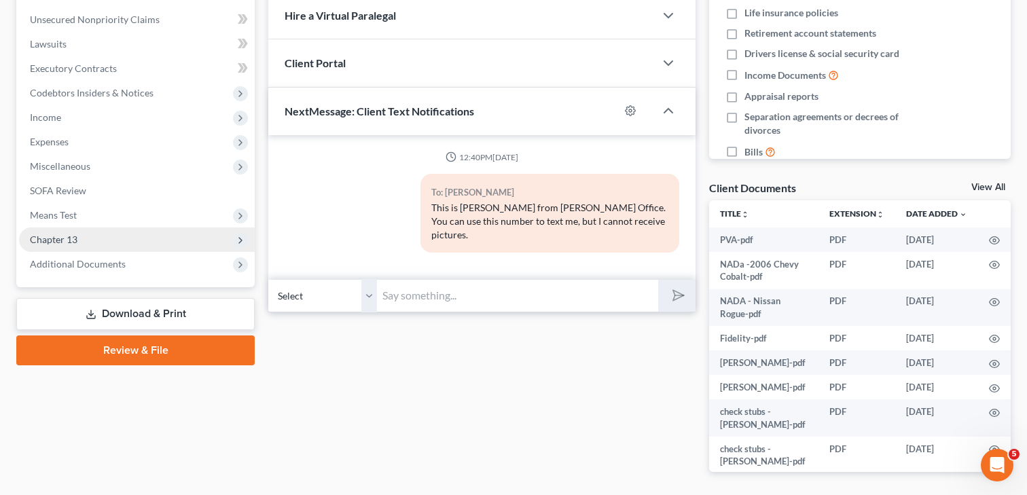
click at [80, 240] on span "Chapter 13" at bounding box center [137, 240] width 236 height 24
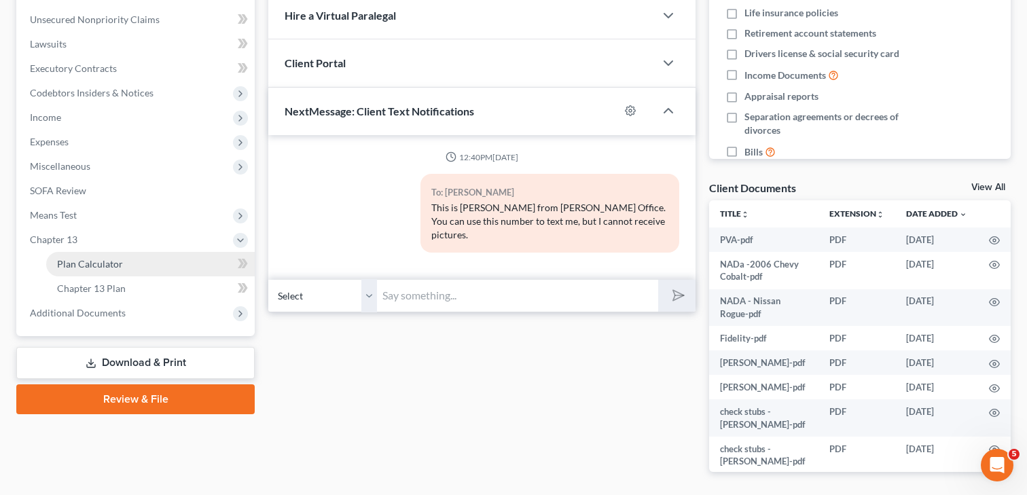
click at [101, 259] on span "Plan Calculator" at bounding box center [90, 264] width 66 height 12
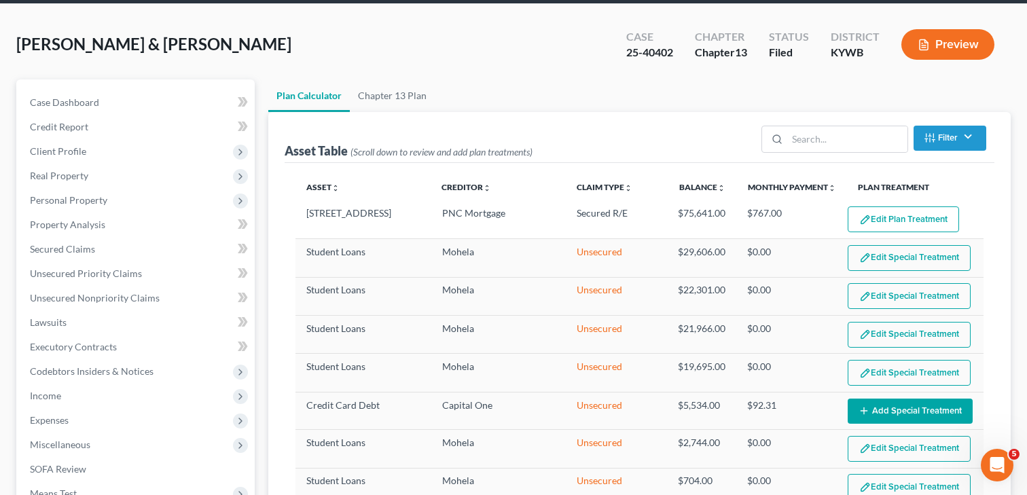
scroll to position [55, 0]
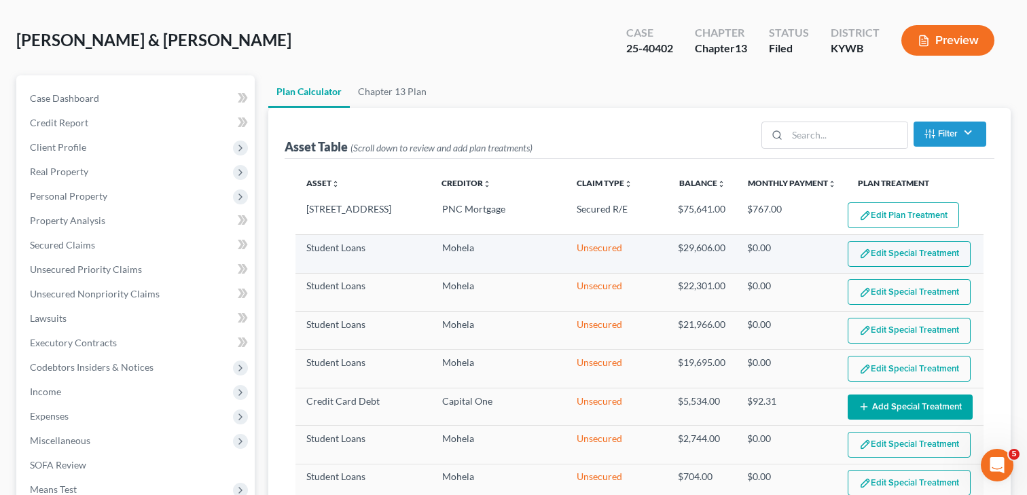
select select "59"
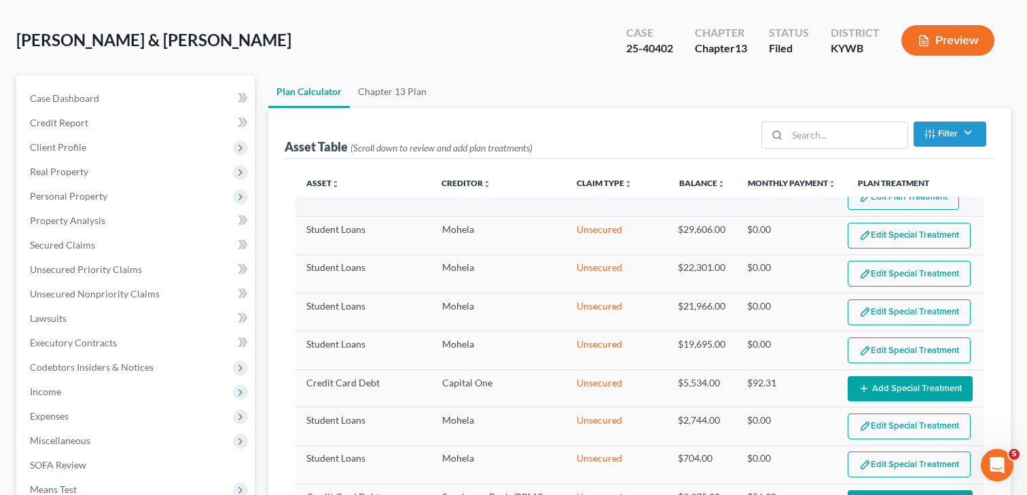
scroll to position [0, 0]
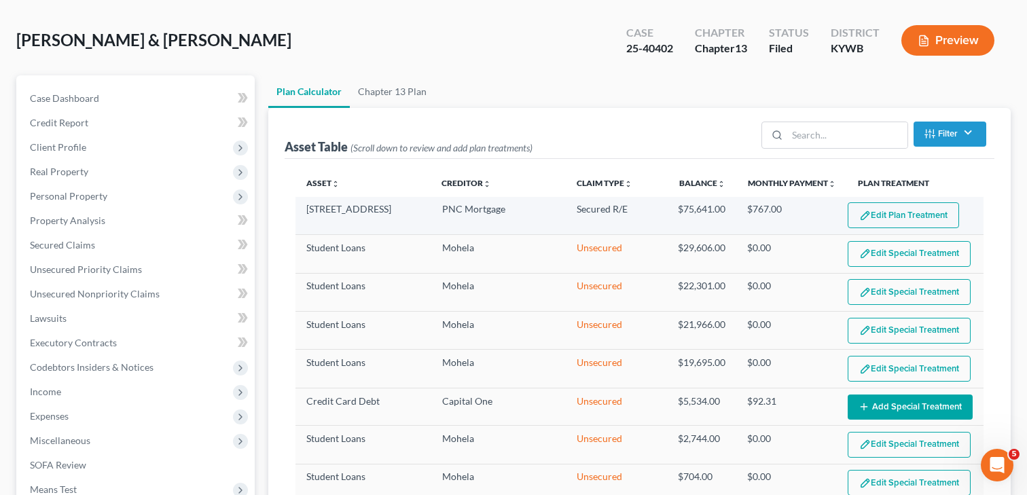
click at [890, 217] on button "Edit Plan Treatment" at bounding box center [903, 215] width 111 height 26
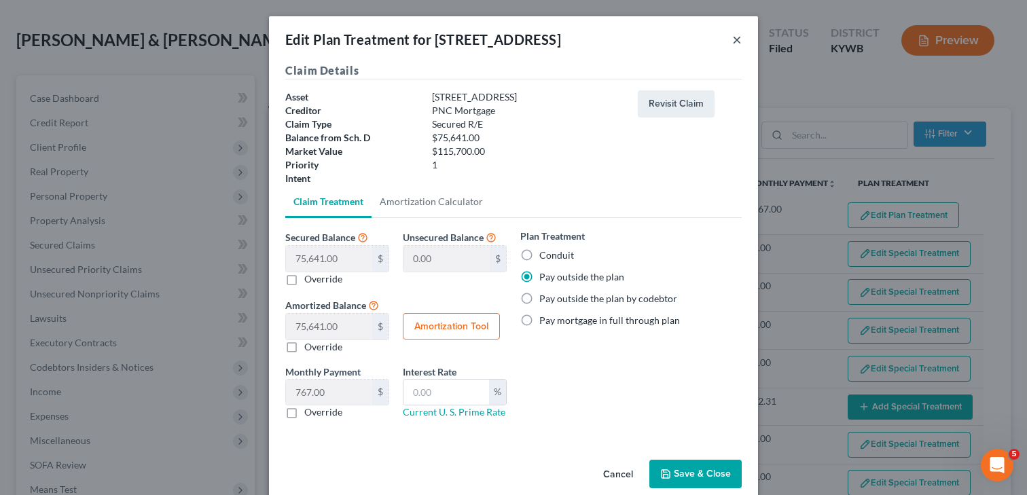
click at [737, 40] on button "×" at bounding box center [737, 39] width 10 height 16
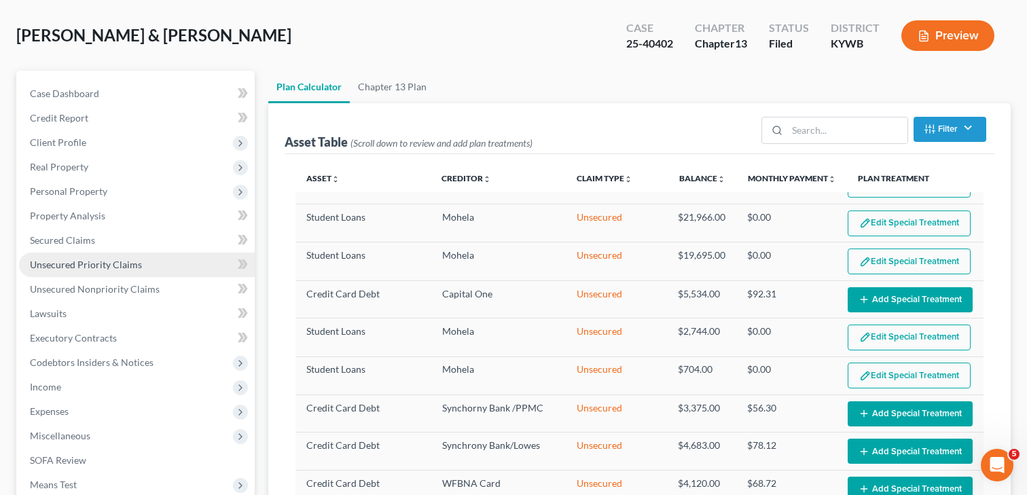
scroll to position [59, 0]
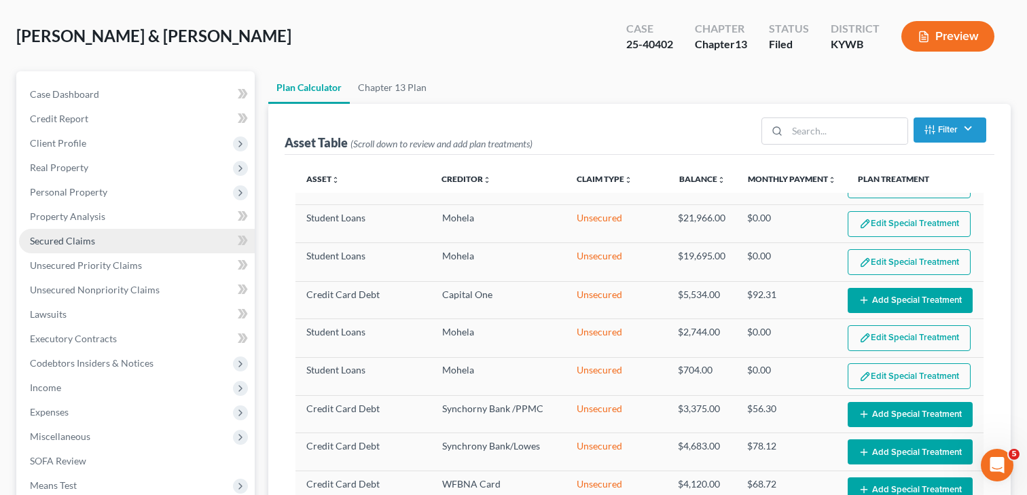
click at [83, 242] on span "Secured Claims" at bounding box center [62, 241] width 65 height 12
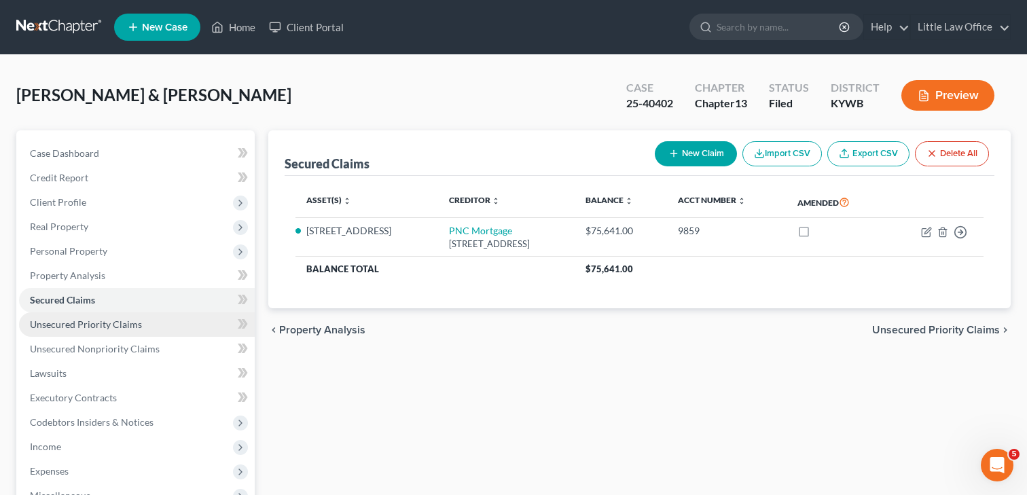
click at [66, 329] on link "Unsecured Priority Claims" at bounding box center [137, 324] width 236 height 24
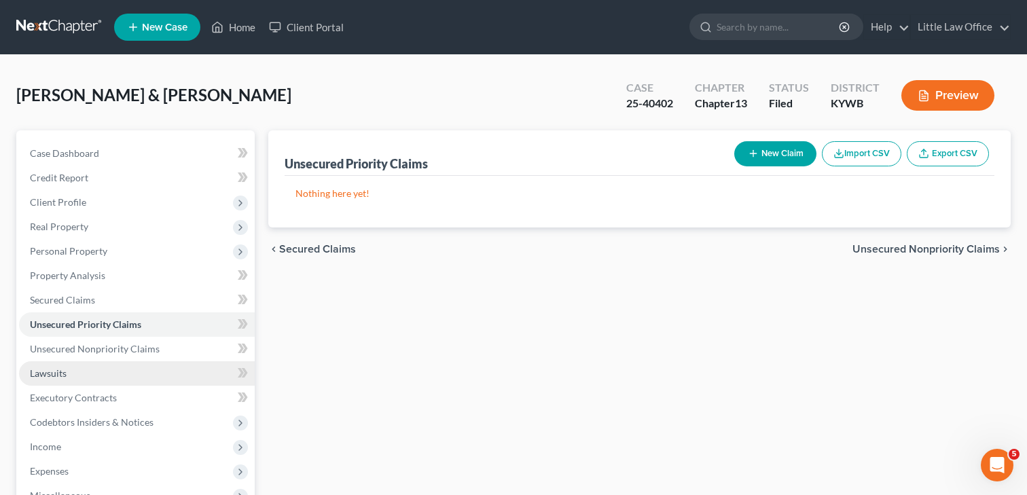
click at [74, 365] on link "Lawsuits" at bounding box center [137, 373] width 236 height 24
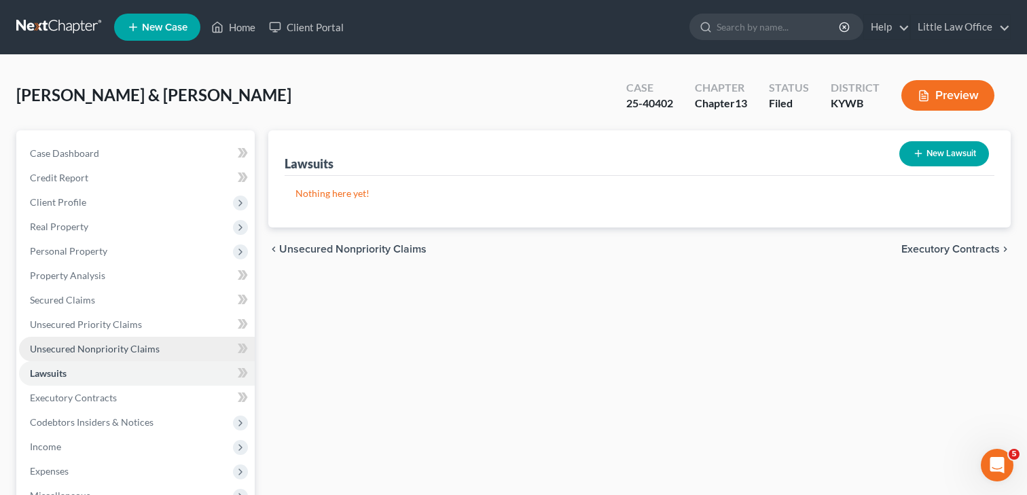
click at [82, 348] on span "Unsecured Nonpriority Claims" at bounding box center [95, 349] width 130 height 12
